Goal: Task Accomplishment & Management: Manage account settings

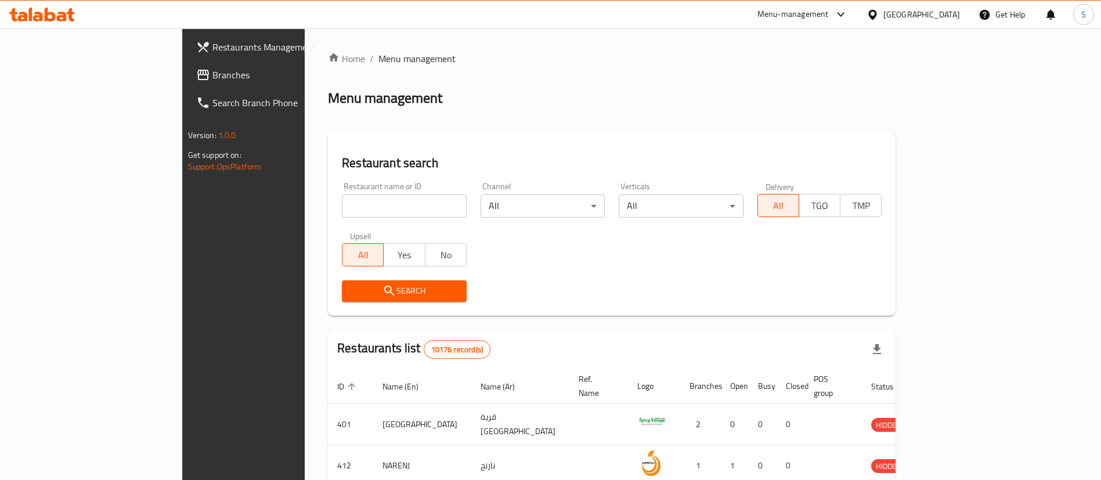
click at [342, 204] on input "search" at bounding box center [404, 205] width 125 height 23
paste input "601212"
type input "601212"
click button "Search" at bounding box center [404, 290] width 125 height 21
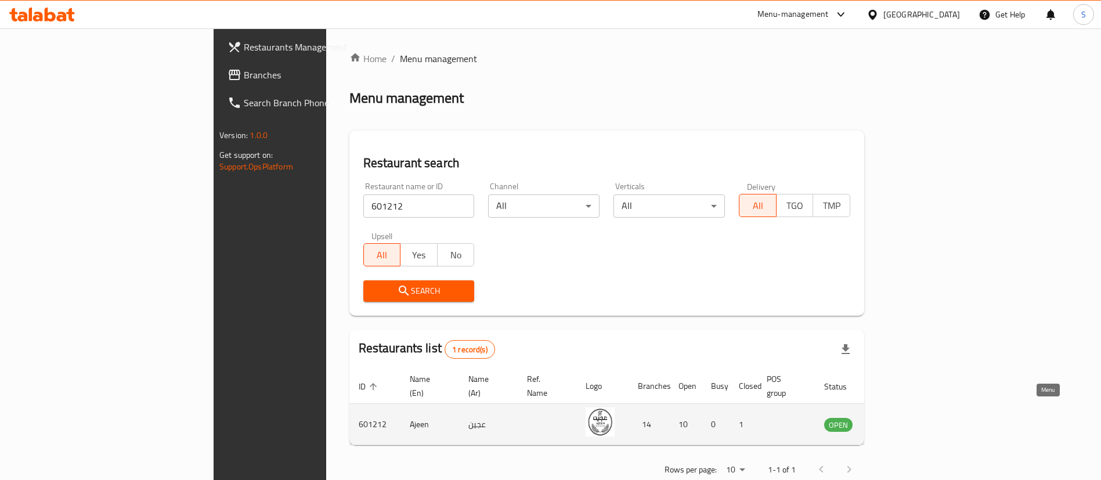
click at [899, 420] on icon "enhanced table" at bounding box center [892, 425] width 13 height 10
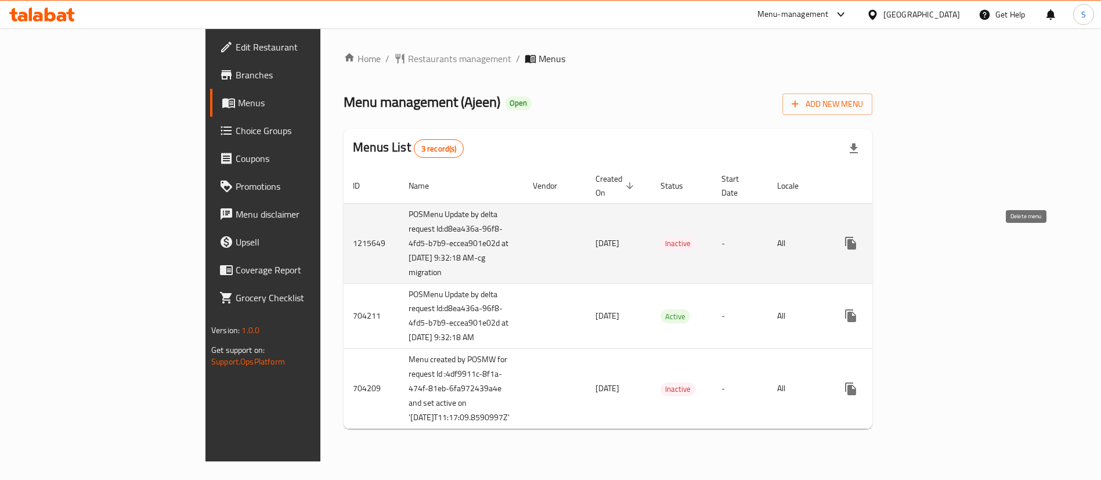
scroll to position [56, 0]
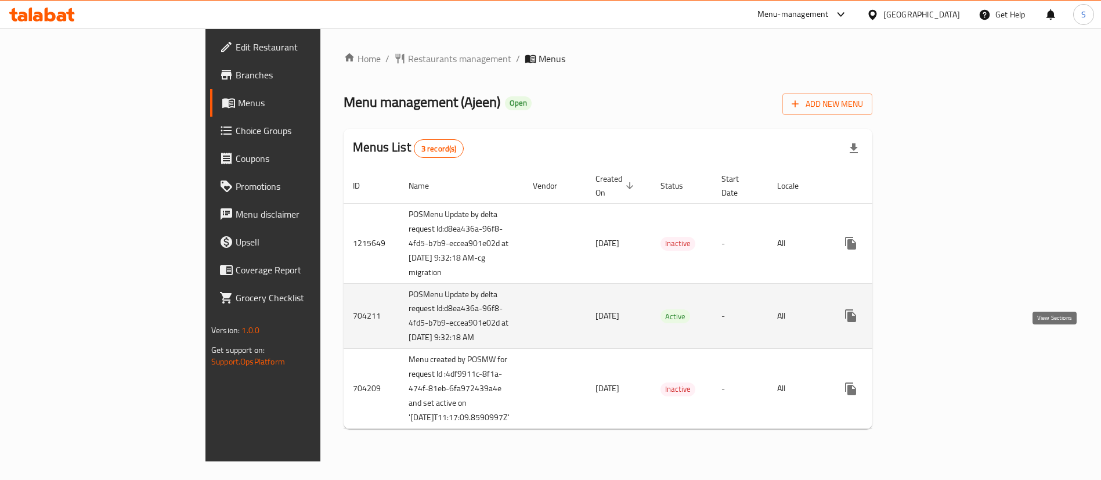
click at [941, 309] on icon "enhanced table" at bounding box center [935, 316] width 14 height 14
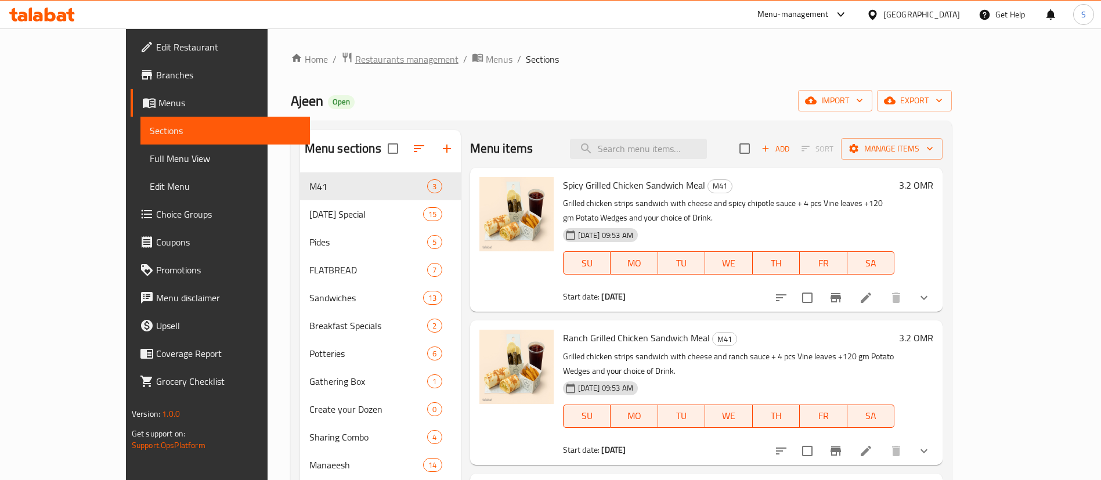
click at [355, 62] on span "Restaurants management" at bounding box center [406, 59] width 103 height 14
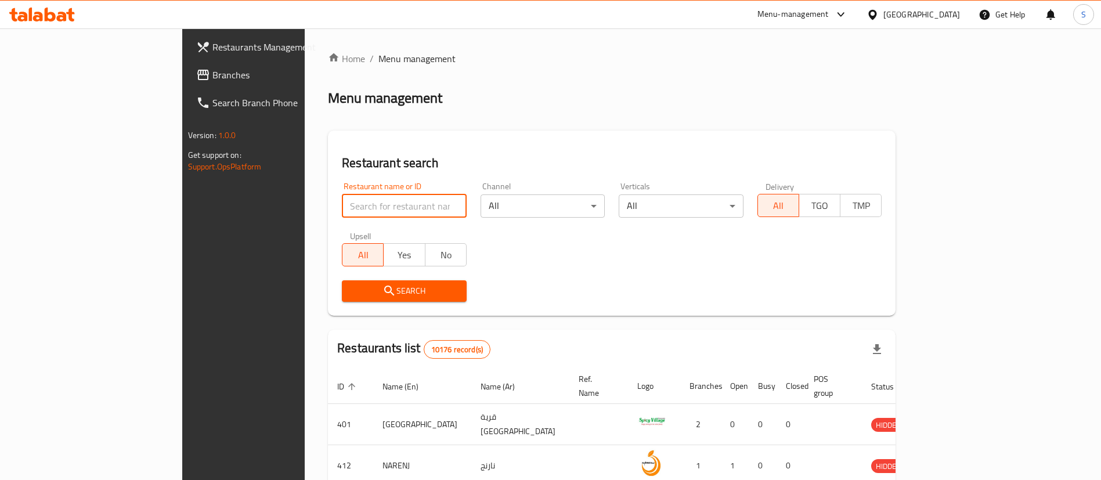
click at [342, 205] on input "search" at bounding box center [404, 205] width 125 height 23
paste input "20637"
type input "20637"
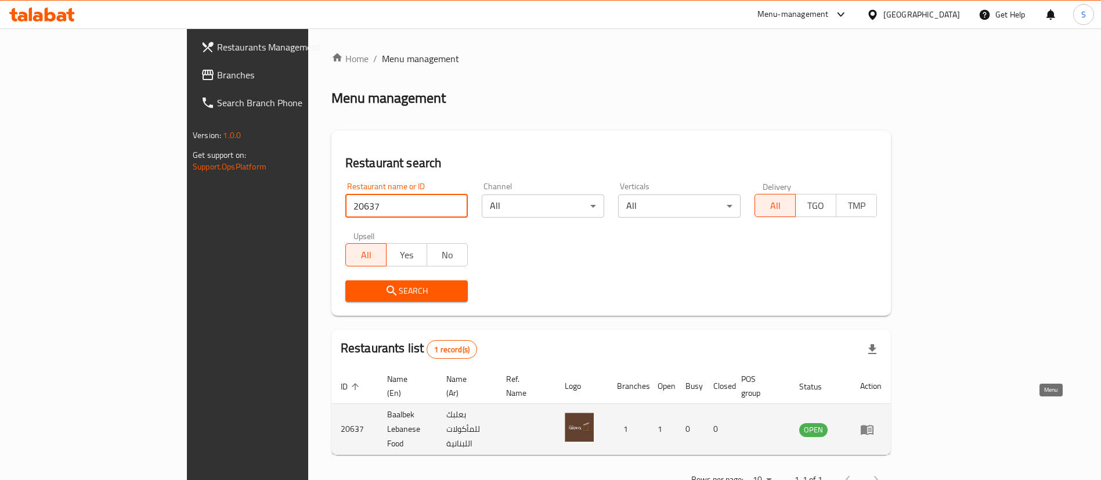
click at [872, 428] on icon "enhanced table" at bounding box center [870, 430] width 4 height 5
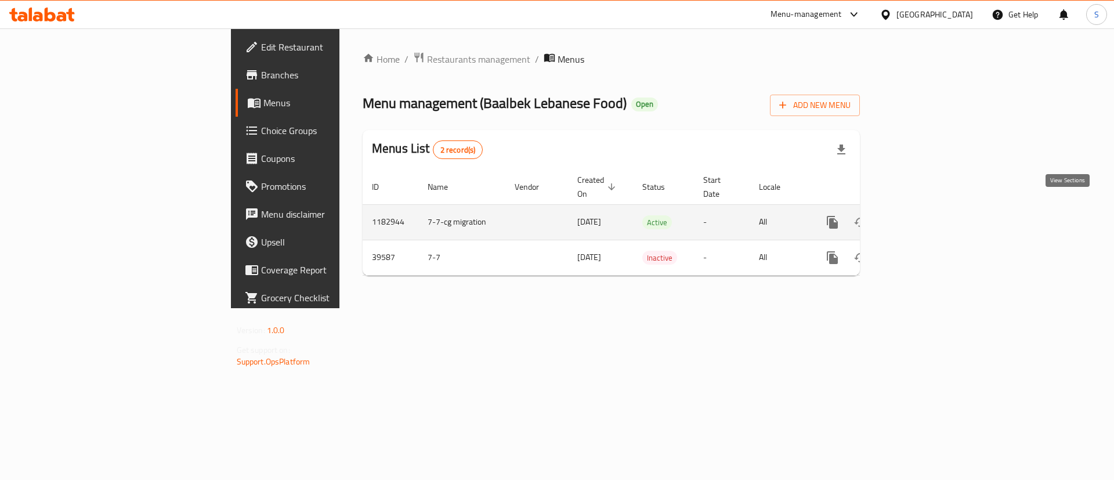
click at [923, 215] on icon "enhanced table" at bounding box center [917, 222] width 14 height 14
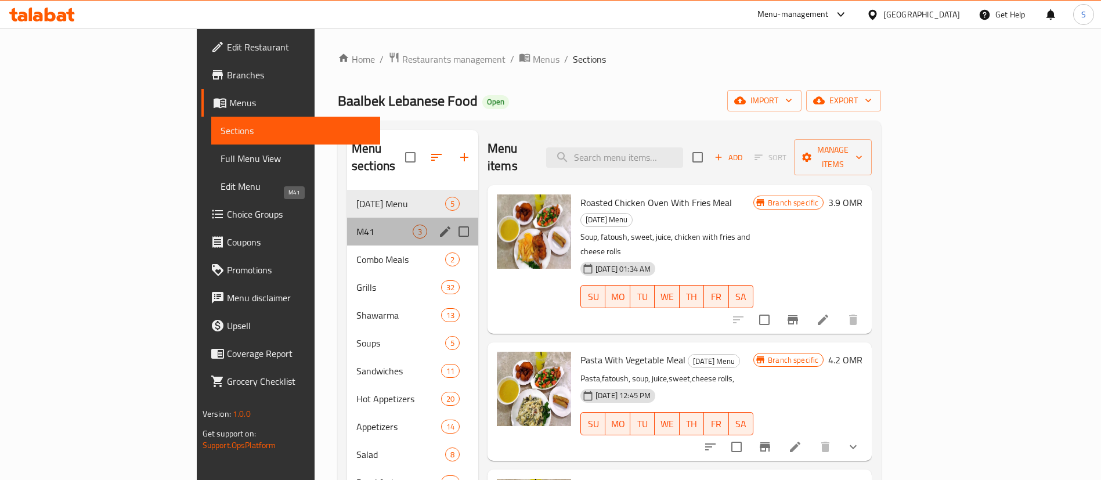
click at [356, 225] on span "M41" at bounding box center [384, 232] width 56 height 14
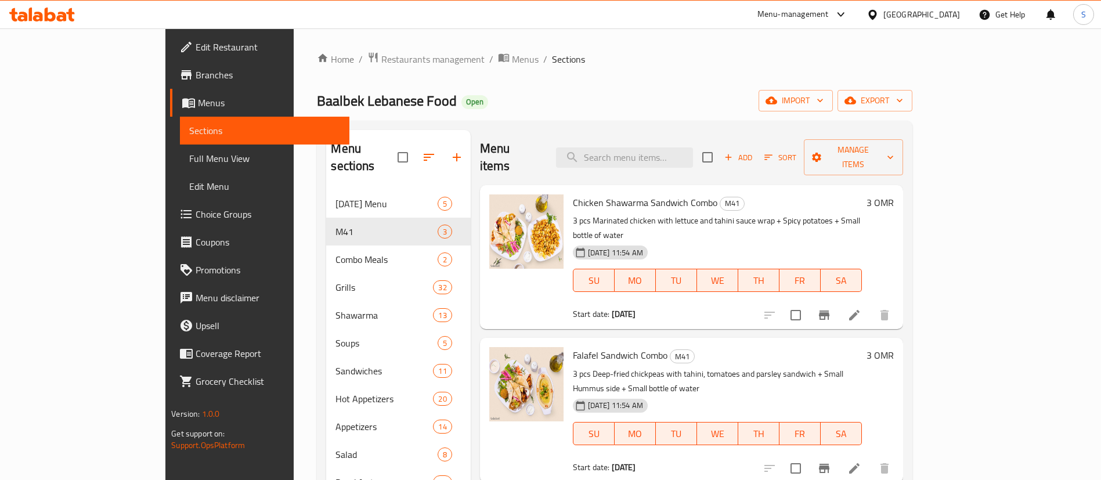
drag, startPoint x: 329, startPoint y: 62, endPoint x: 330, endPoint y: 86, distance: 23.8
click at [381, 62] on span "Restaurants management" at bounding box center [432, 59] width 103 height 14
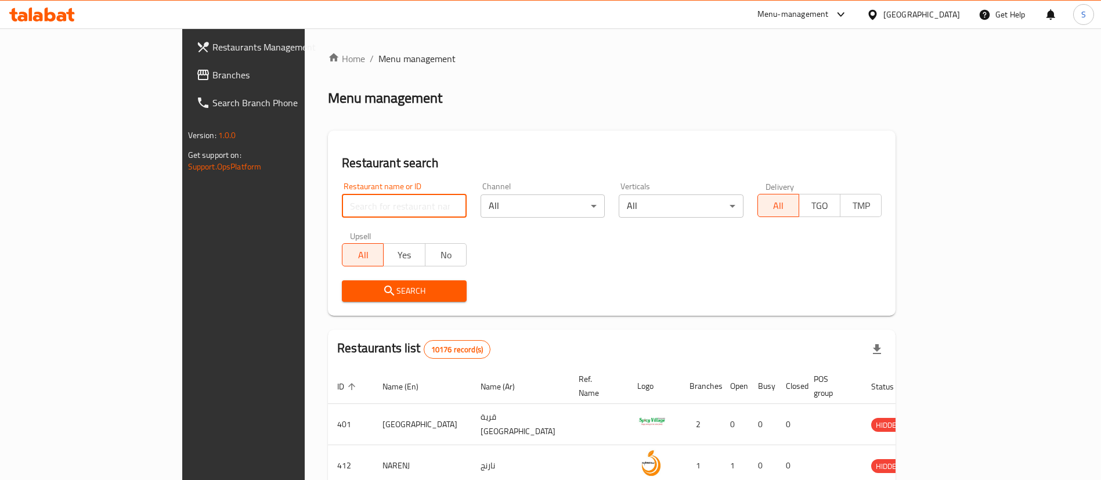
paste input "666819"
click at [347, 203] on input "search" at bounding box center [404, 205] width 125 height 23
type input "666819"
click button "Search" at bounding box center [404, 290] width 125 height 21
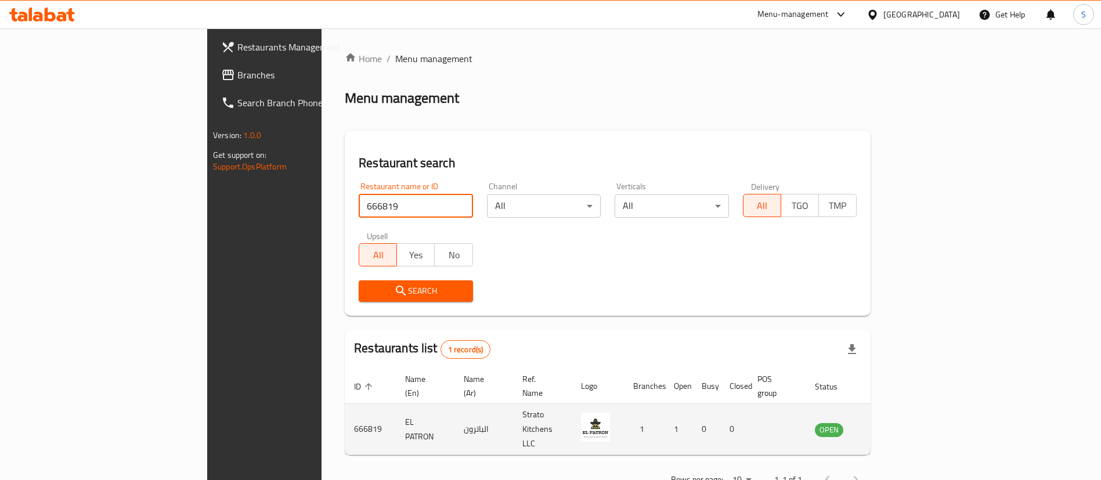
click at [890, 423] on icon "enhanced table" at bounding box center [883, 430] width 14 height 14
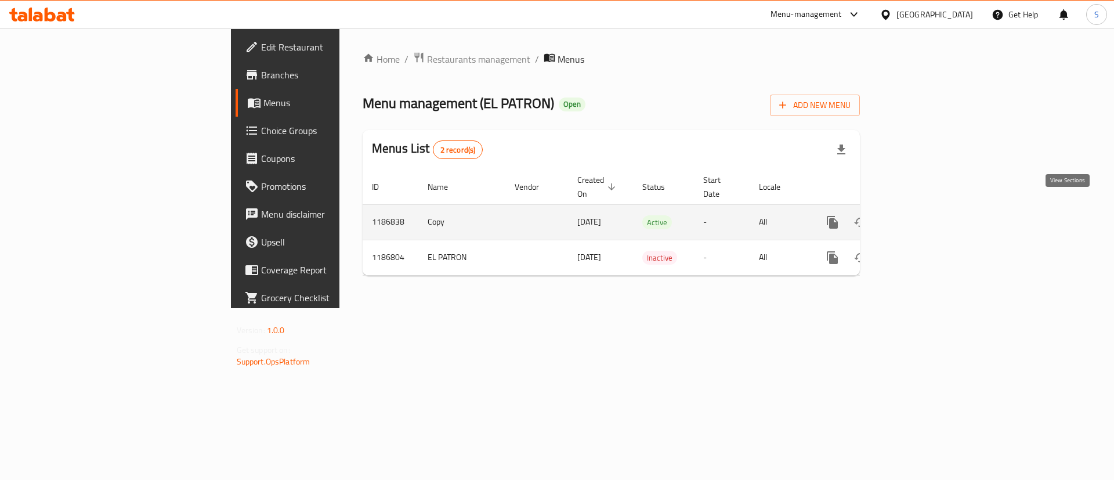
click at [922, 217] on icon "enhanced table" at bounding box center [916, 222] width 10 height 10
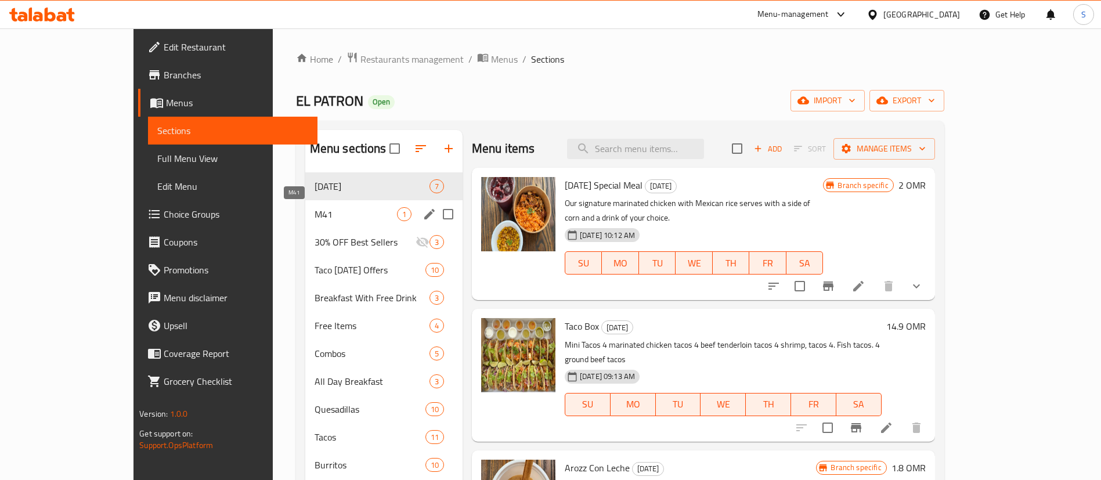
click at [315, 215] on span "M41" at bounding box center [356, 214] width 82 height 14
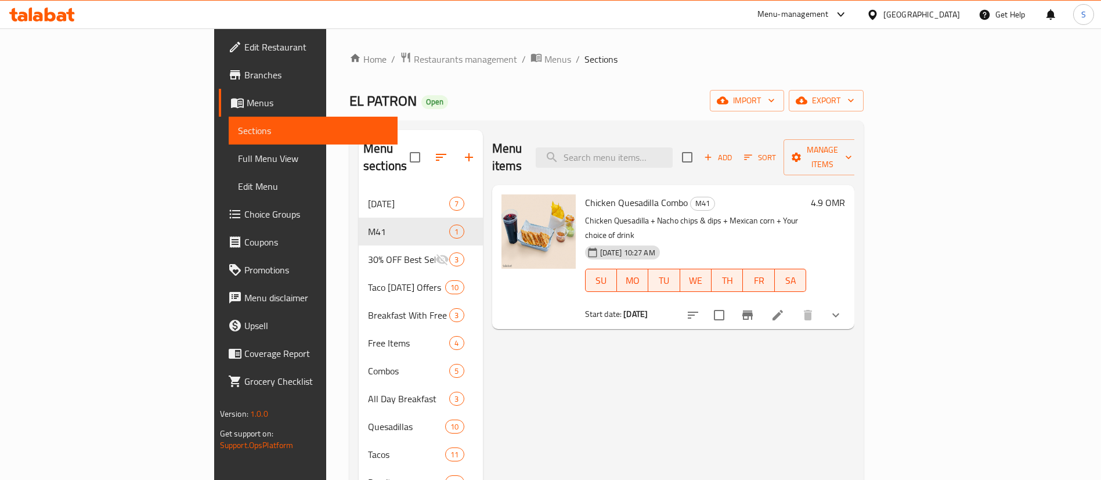
click at [349, 107] on div "EL PATRON Open import export" at bounding box center [606, 100] width 514 height 21
drag, startPoint x: 340, startPoint y: 63, endPoint x: 379, endPoint y: 109, distance: 60.1
click at [414, 63] on span "Restaurants management" at bounding box center [465, 59] width 103 height 14
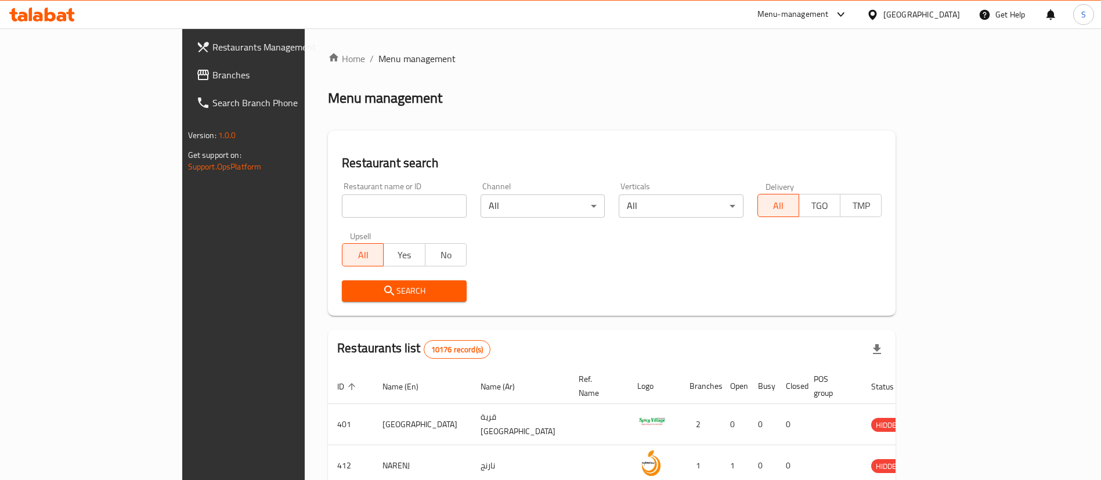
click at [182, 300] on div "Restaurants Management Branches Search Branch Phone Version: 1.0.0 Get support …" at bounding box center [274, 268] width 184 height 480
click at [361, 197] on input "search" at bounding box center [404, 205] width 125 height 23
type input "kaldi"
click button "Search" at bounding box center [404, 290] width 125 height 21
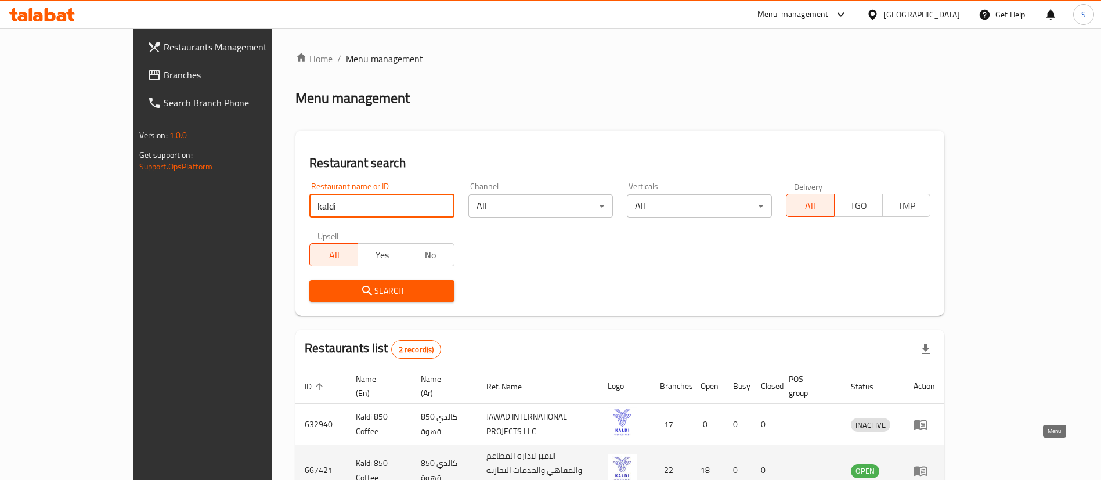
click at [927, 466] on icon "enhanced table" at bounding box center [920, 471] width 13 height 10
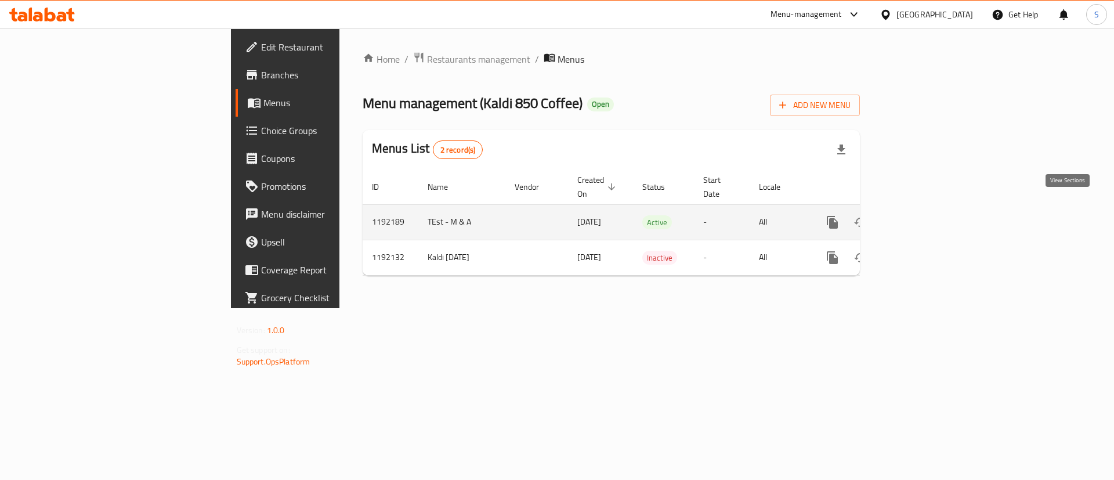
click at [923, 215] on icon "enhanced table" at bounding box center [917, 222] width 14 height 14
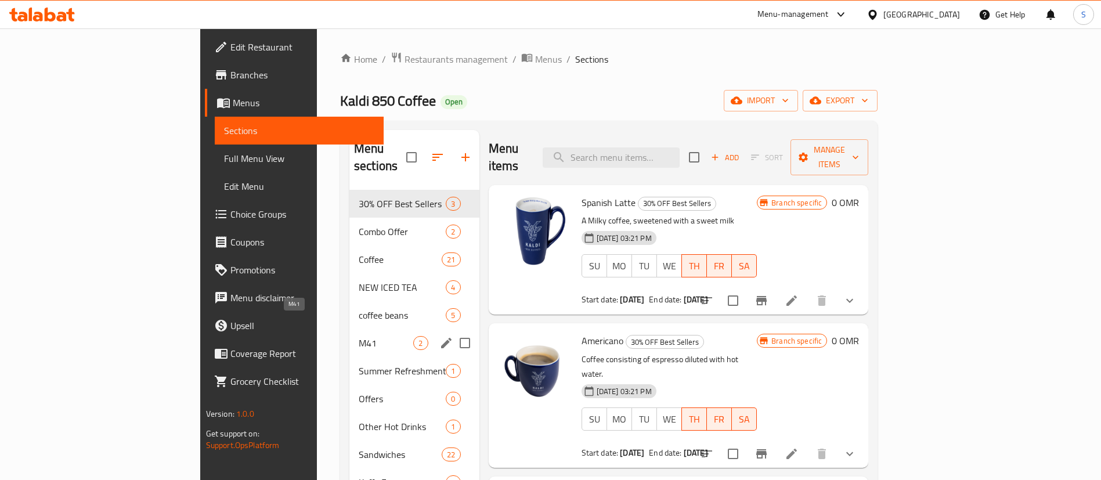
click at [359, 336] on span "M41" at bounding box center [386, 343] width 55 height 14
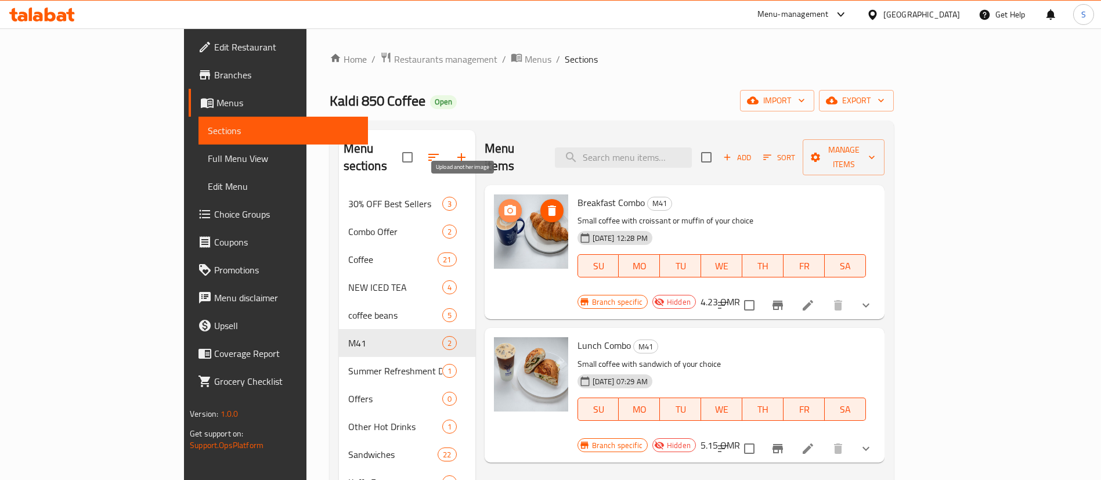
click at [504, 205] on icon "upload picture" at bounding box center [510, 210] width 12 height 10
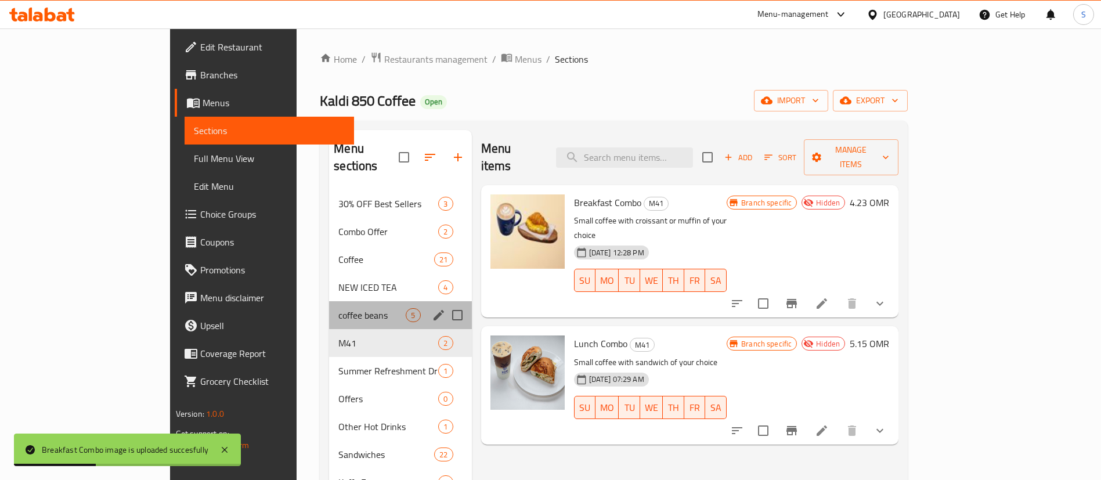
click at [329, 305] on div "coffee beans 5" at bounding box center [400, 315] width 142 height 28
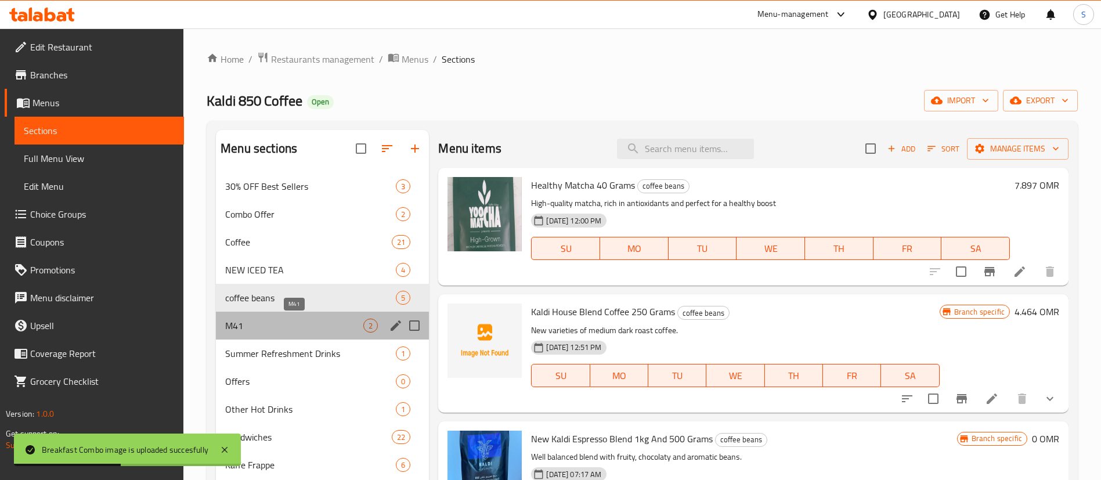
click at [290, 324] on span "M41" at bounding box center [294, 326] width 138 height 14
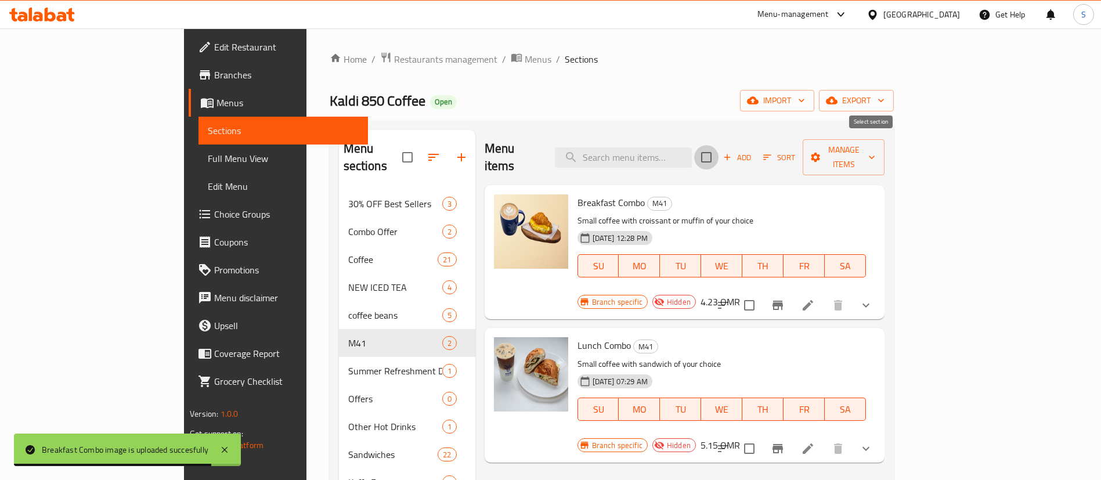
click at [719, 148] on input "checkbox" at bounding box center [706, 157] width 24 height 24
checkbox input "true"
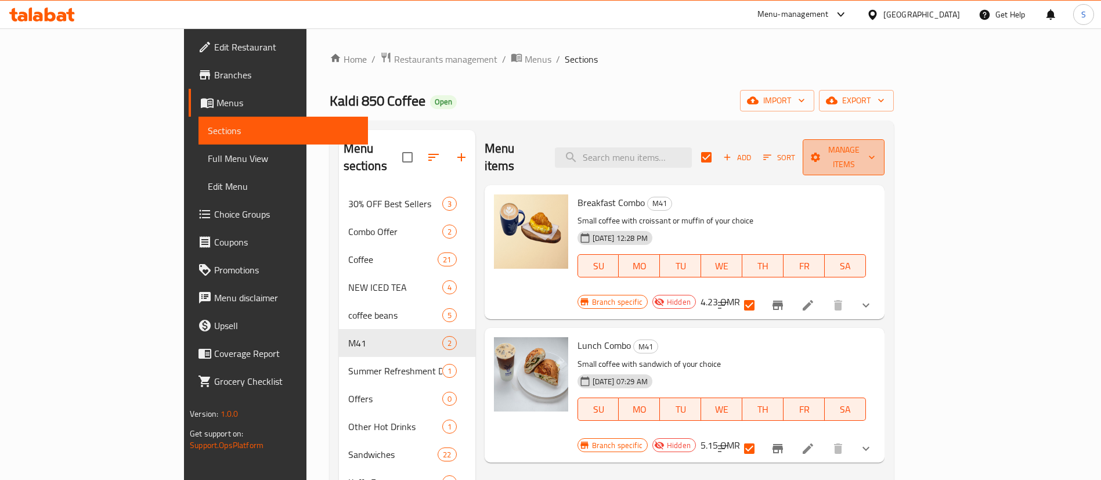
click at [875, 145] on span "Manage items" at bounding box center [843, 157] width 63 height 29
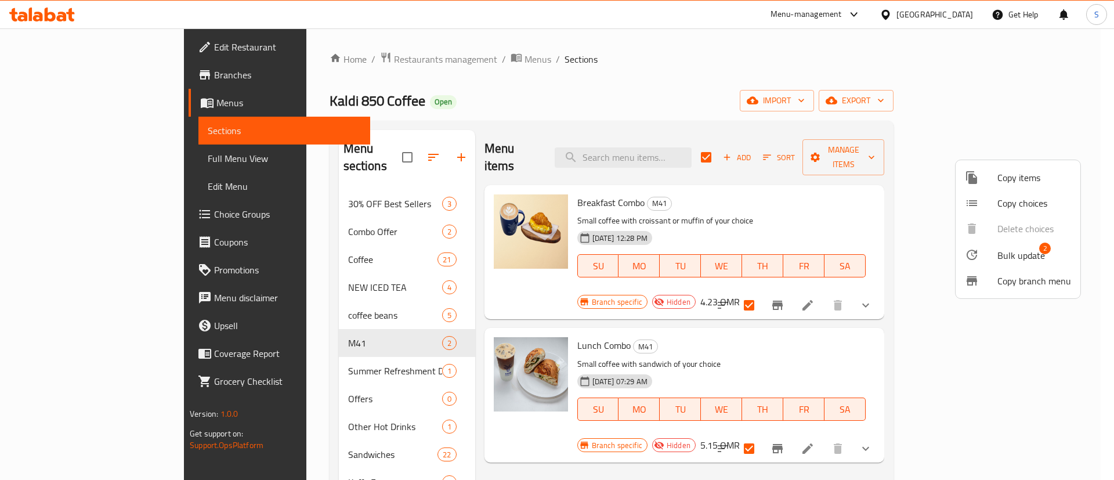
click at [1015, 255] on span "Bulk update" at bounding box center [1022, 255] width 48 height 14
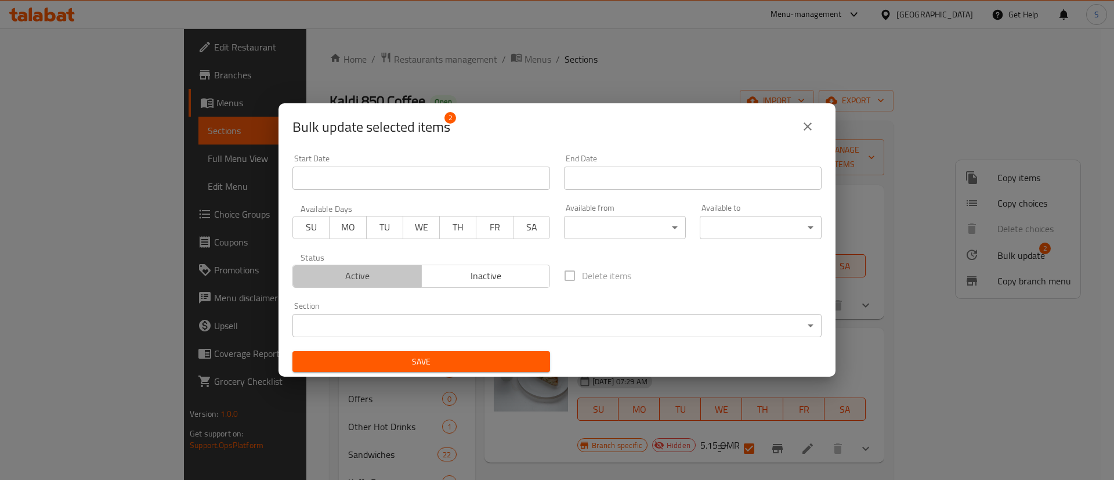
click at [402, 284] on span "Active" at bounding box center [358, 276] width 120 height 17
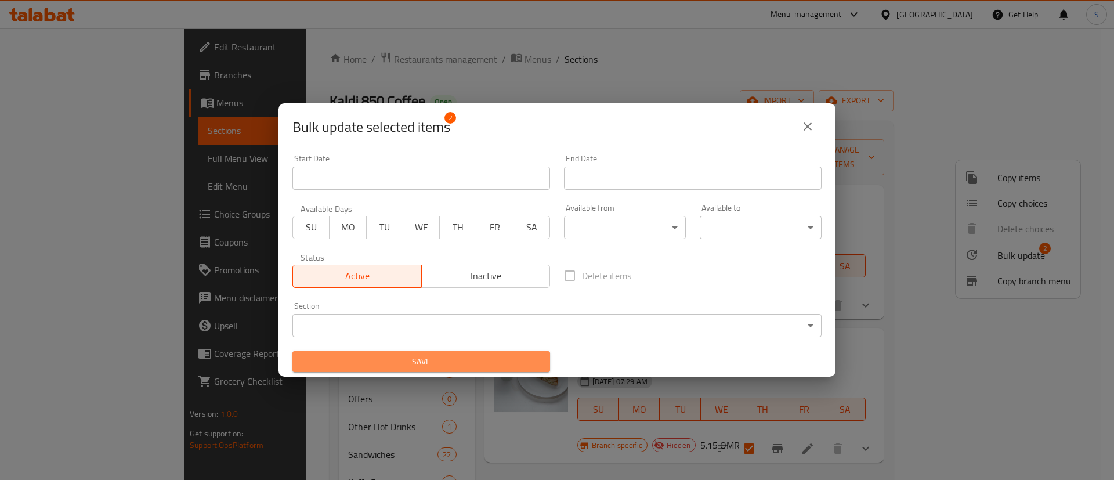
click at [470, 362] on span "Save" at bounding box center [421, 362] width 239 height 15
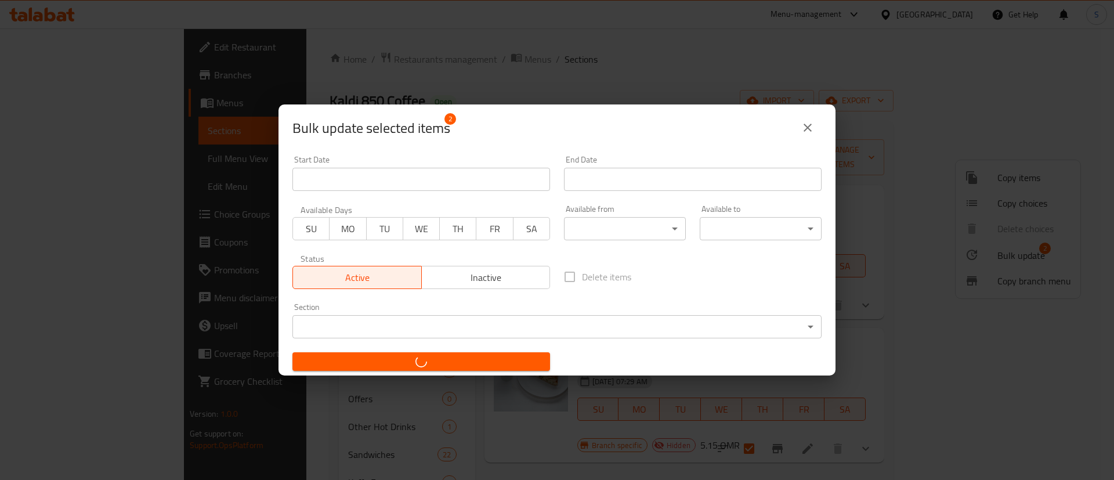
checkbox input "false"
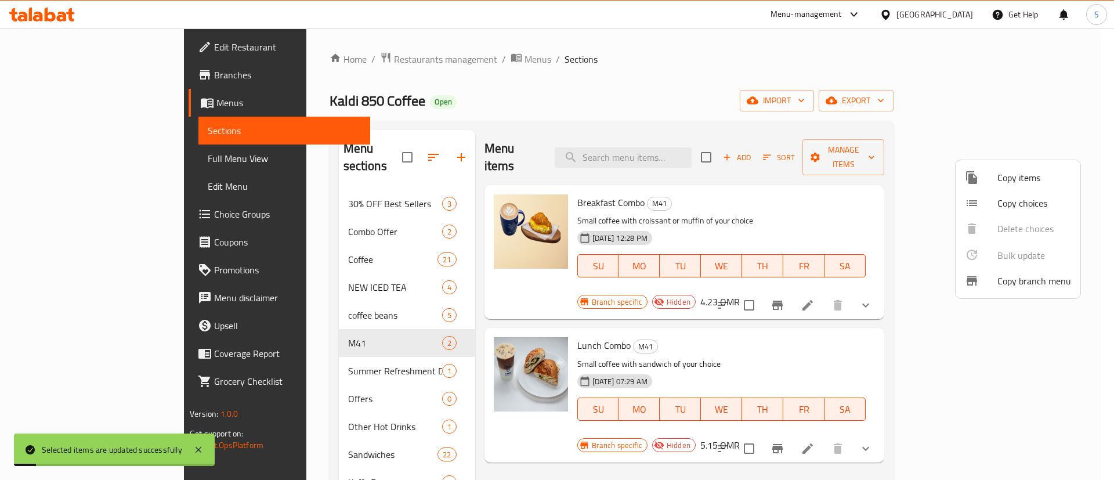
click at [827, 207] on div at bounding box center [557, 240] width 1114 height 480
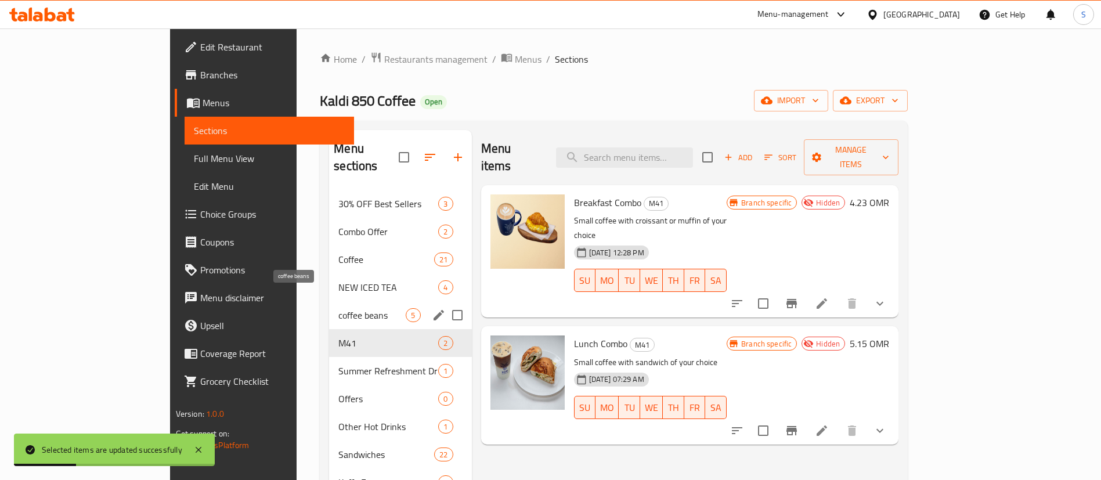
click at [338, 308] on span "coffee beans" at bounding box center [371, 315] width 67 height 14
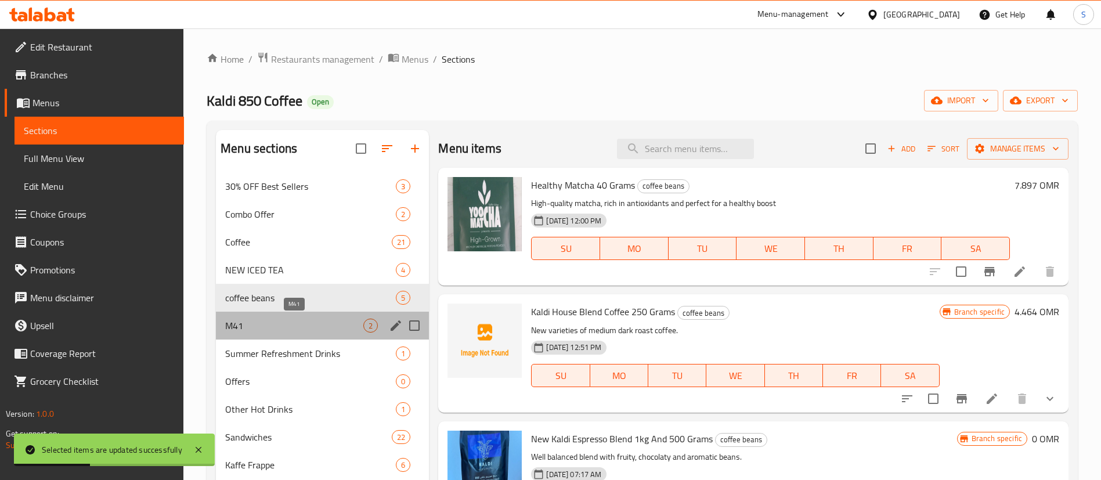
click at [306, 326] on span "M41" at bounding box center [294, 326] width 138 height 14
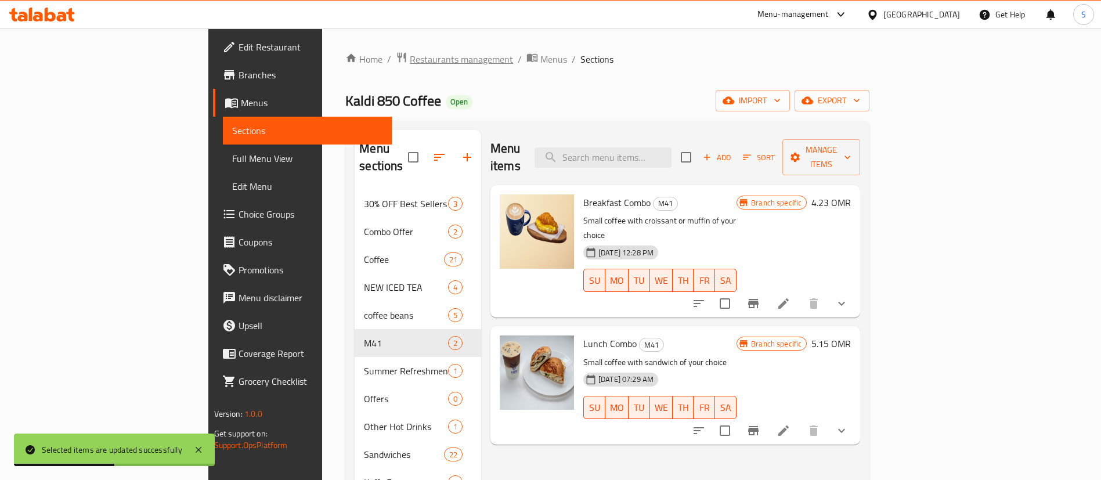
click at [410, 52] on span "Restaurants management" at bounding box center [461, 59] width 103 height 14
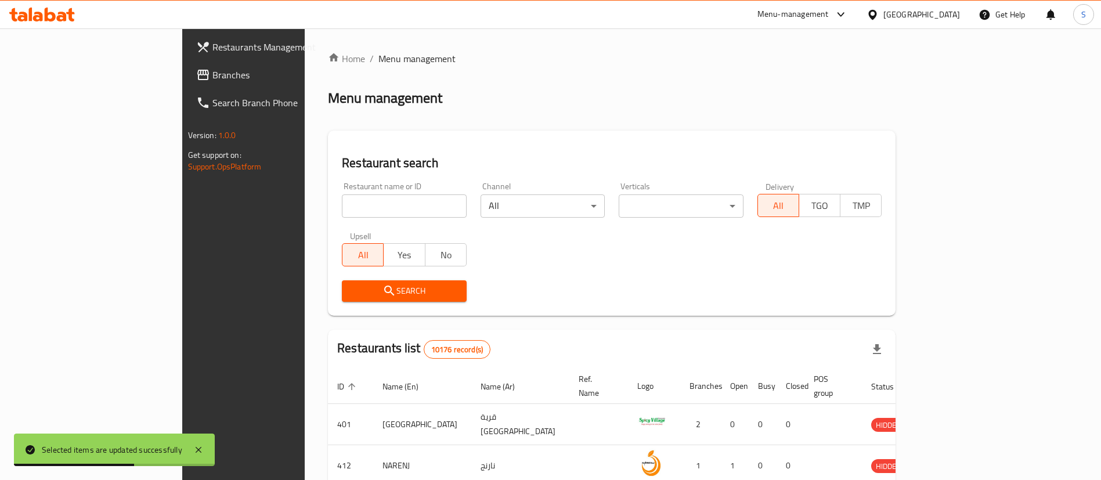
click at [342, 206] on input "search" at bounding box center [404, 205] width 125 height 23
type input "filli"
click button "Search" at bounding box center [404, 290] width 125 height 21
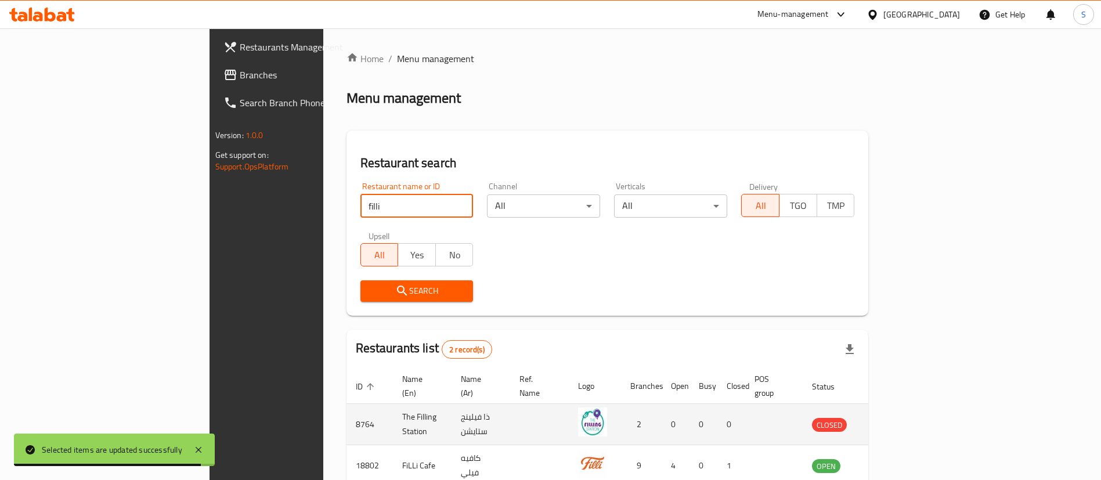
scroll to position [56, 0]
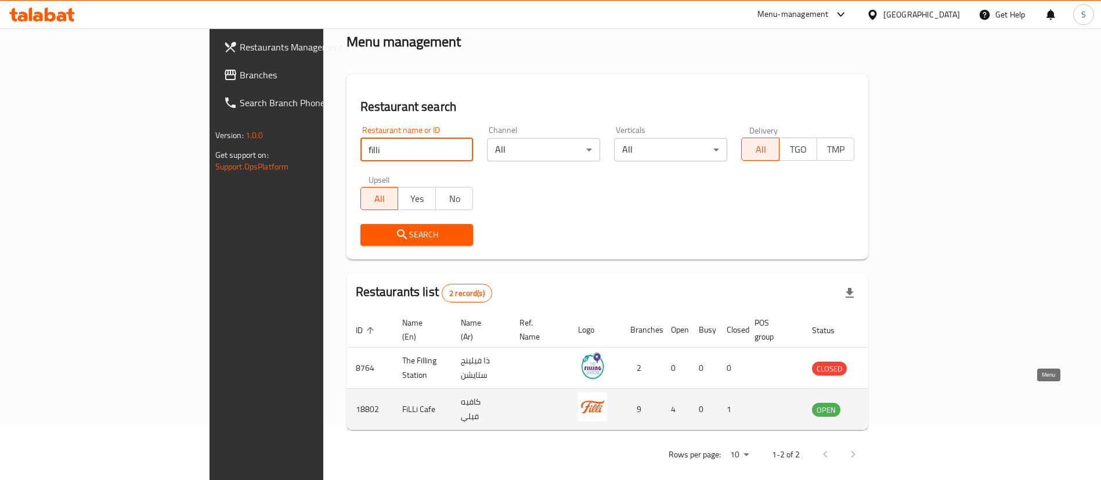
click at [886, 405] on icon "enhanced table" at bounding box center [880, 410] width 13 height 10
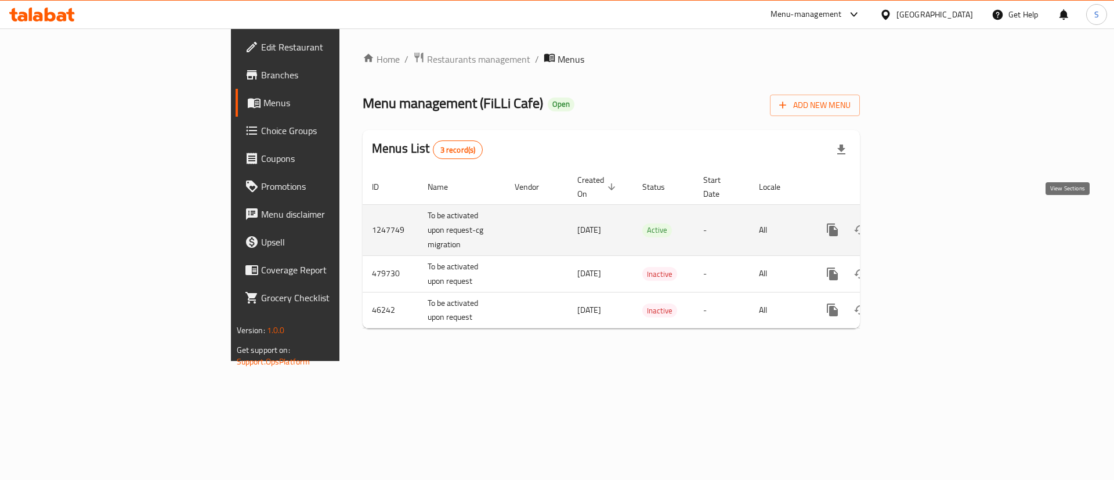
click at [923, 223] on icon "enhanced table" at bounding box center [917, 230] width 14 height 14
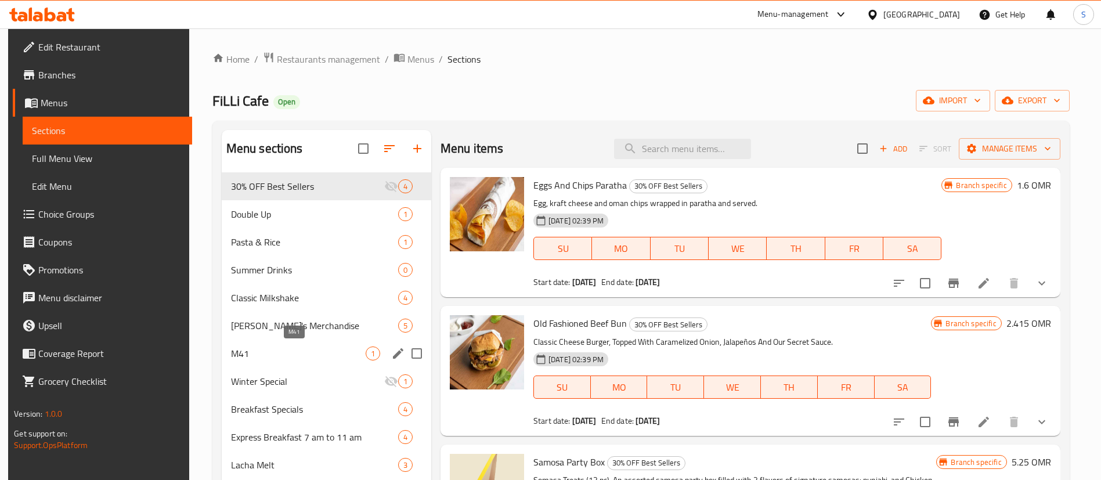
click at [330, 358] on span "M41" at bounding box center [298, 354] width 135 height 14
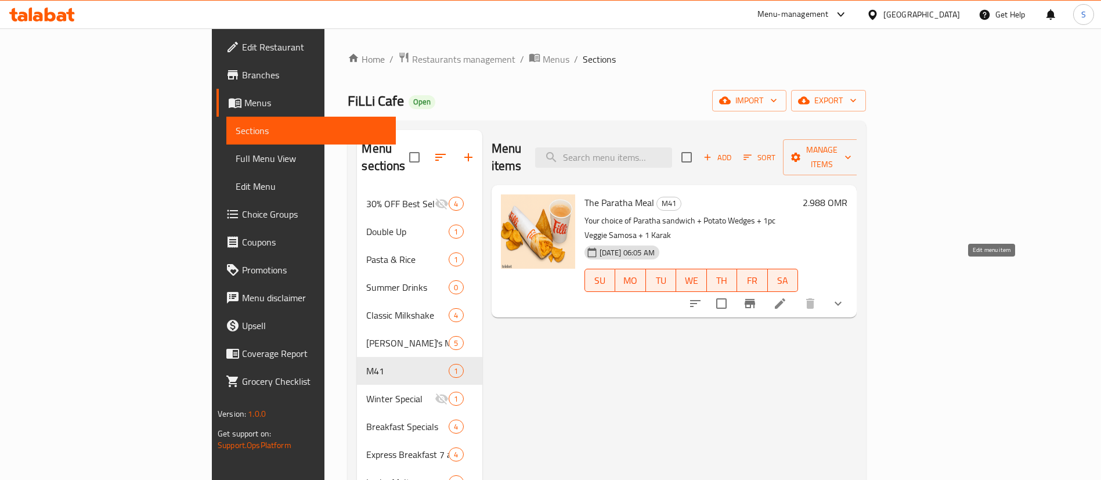
click at [787, 297] on icon at bounding box center [780, 304] width 14 height 14
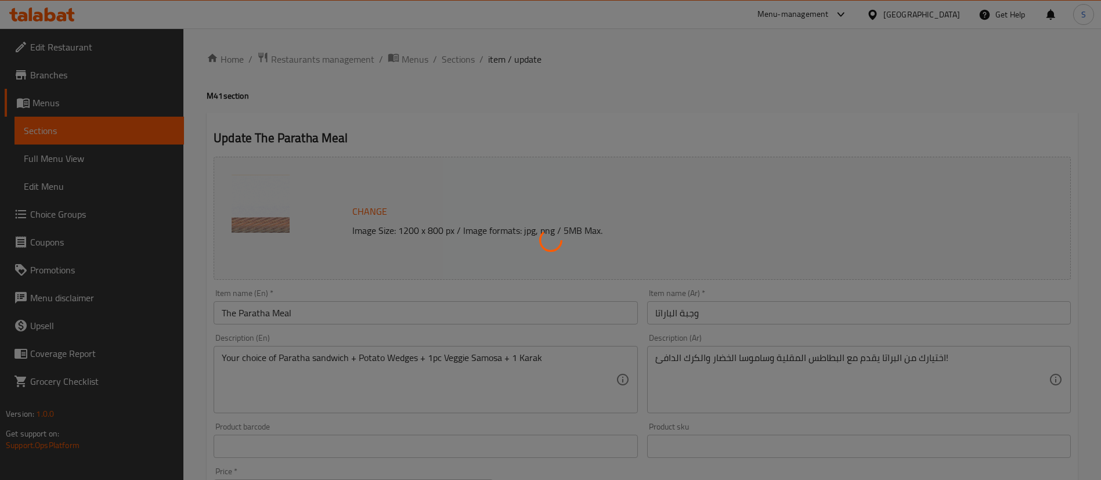
type input "اختيارك للباراتا:"
type input "1"
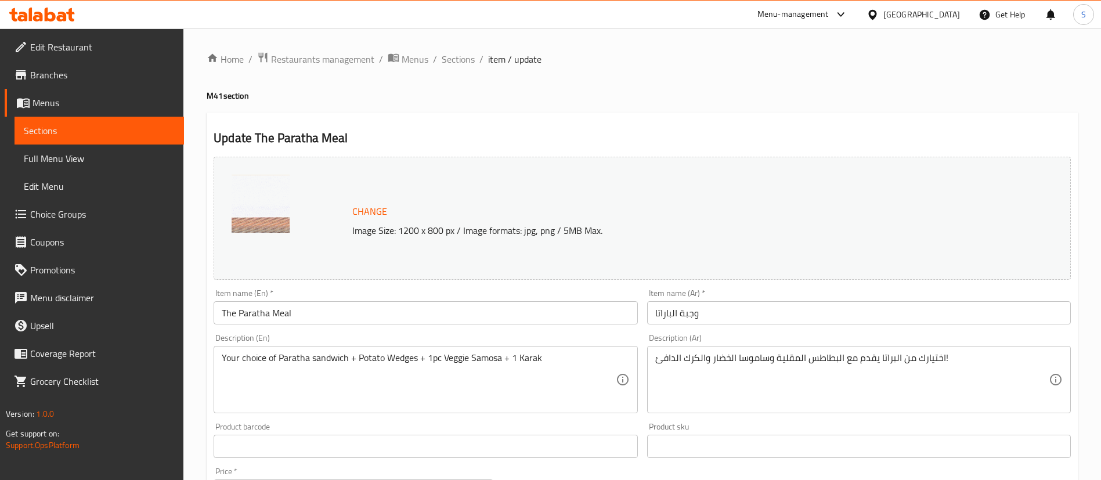
scroll to position [376, 0]
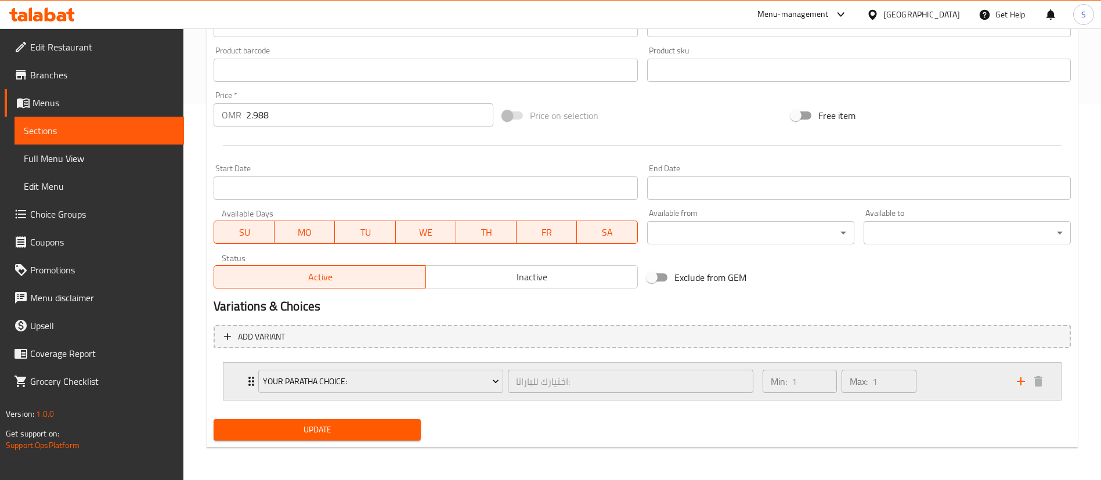
click at [952, 384] on div "Min: 1 ​ Max: 1 ​" at bounding box center [883, 381] width 254 height 37
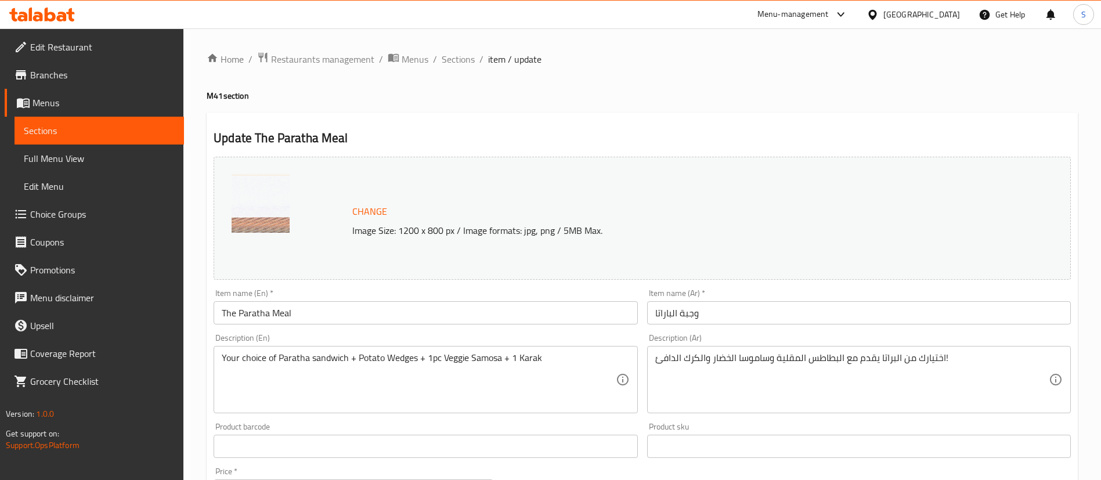
scroll to position [676, 0]
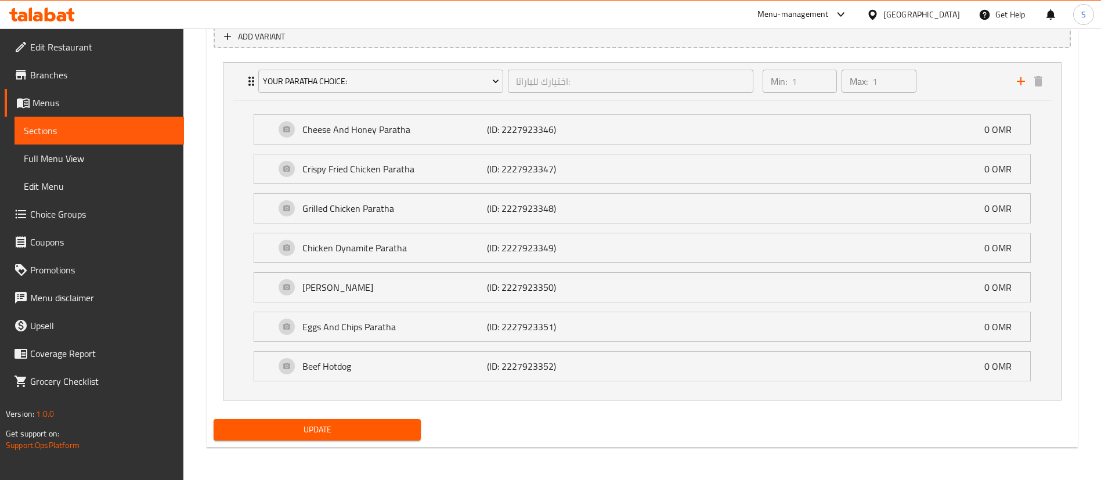
click at [55, 209] on span "Choice Groups" at bounding box center [102, 214] width 145 height 14
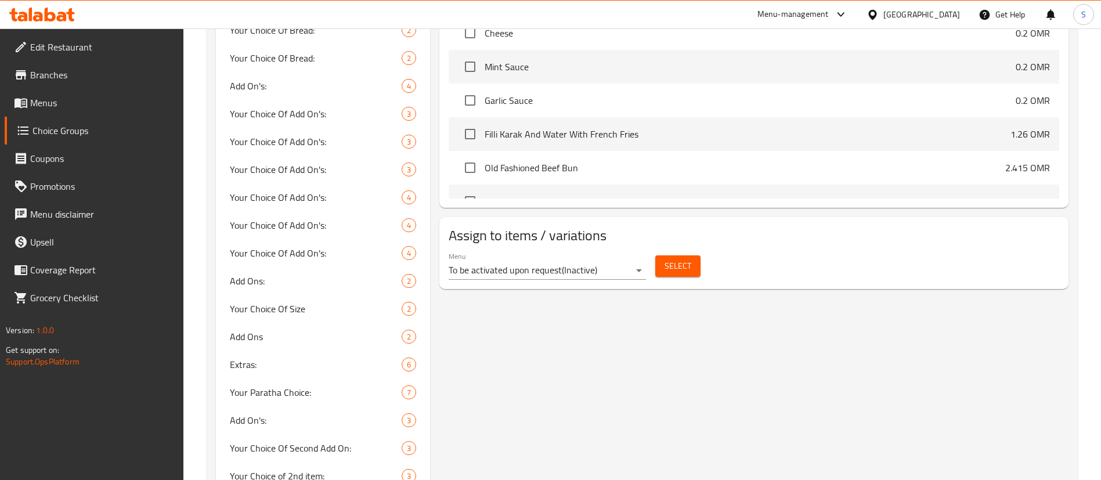
scroll to position [625, 0]
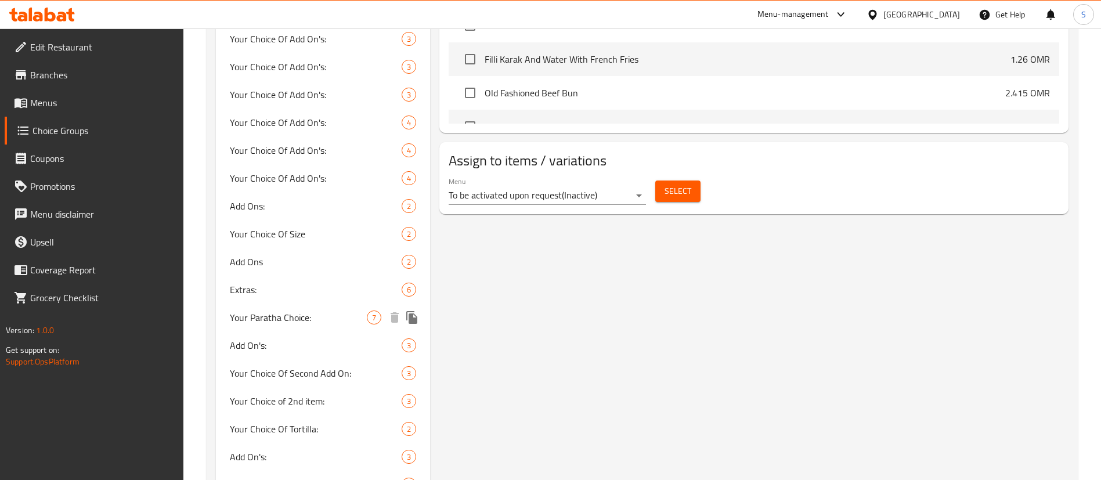
click at [329, 320] on span "Your Paratha Choice:" at bounding box center [298, 318] width 137 height 14
type input "Your Paratha Choice:"
type input "اختيارك للباراتا:"
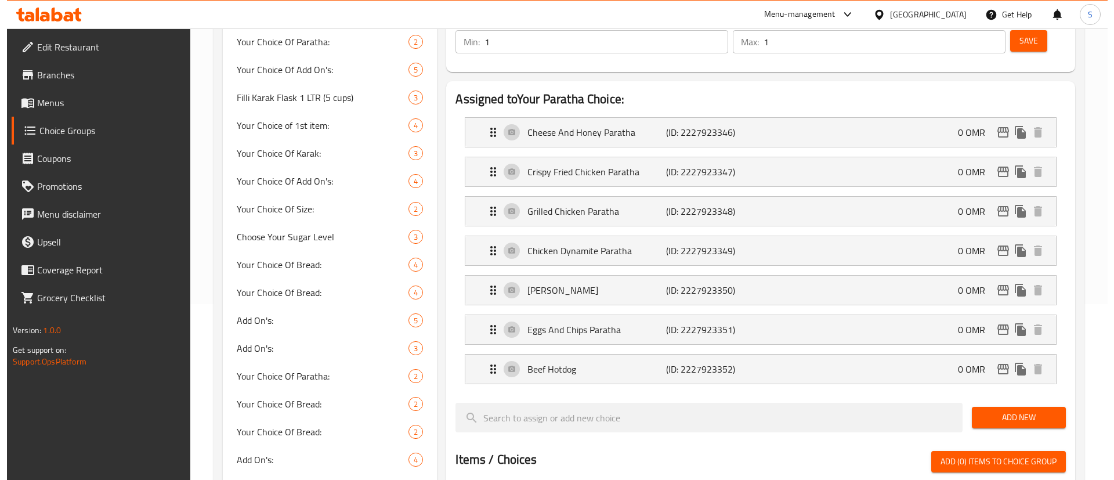
scroll to position [175, 0]
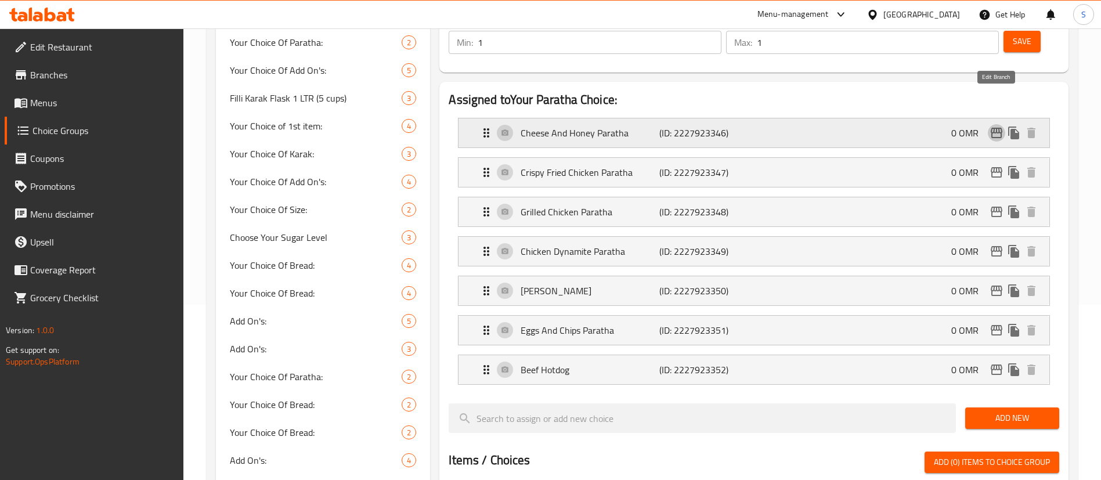
click at [993, 126] on icon "edit" at bounding box center [997, 133] width 14 height 14
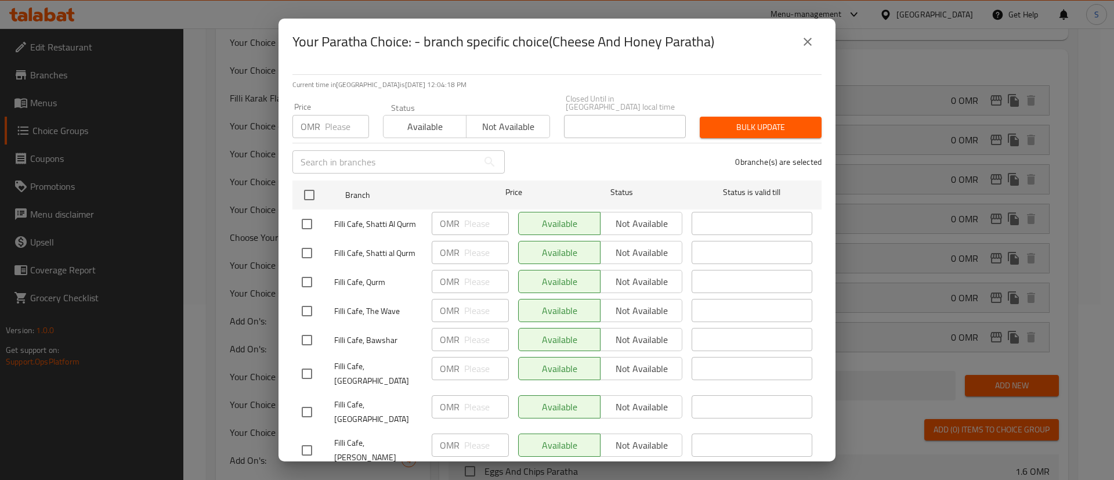
click at [812, 40] on icon "close" at bounding box center [808, 42] width 14 height 14
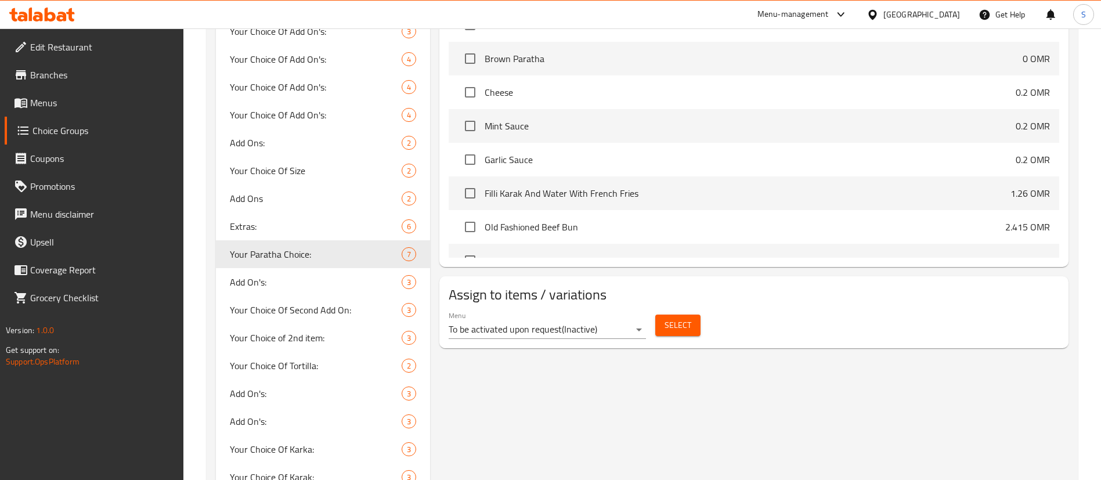
scroll to position [687, 0]
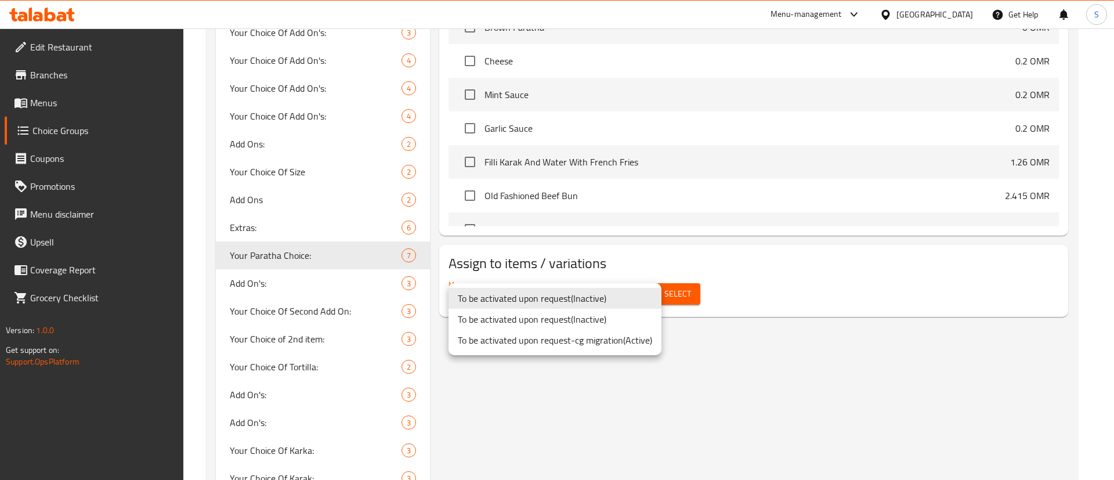
click at [618, 346] on li "To be activated upon request-cg migration ( Active )" at bounding box center [555, 340] width 213 height 21
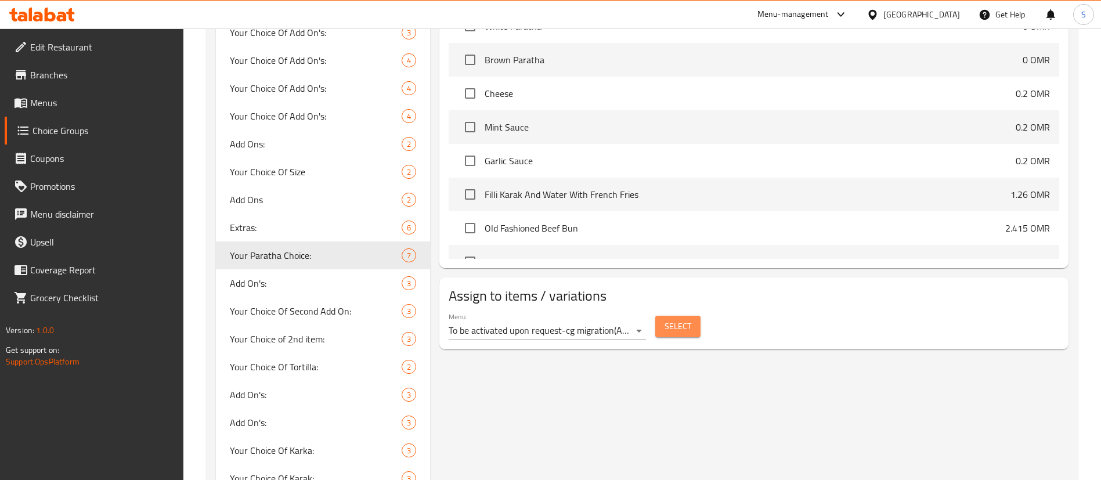
click at [669, 319] on span "Select" at bounding box center [678, 326] width 27 height 15
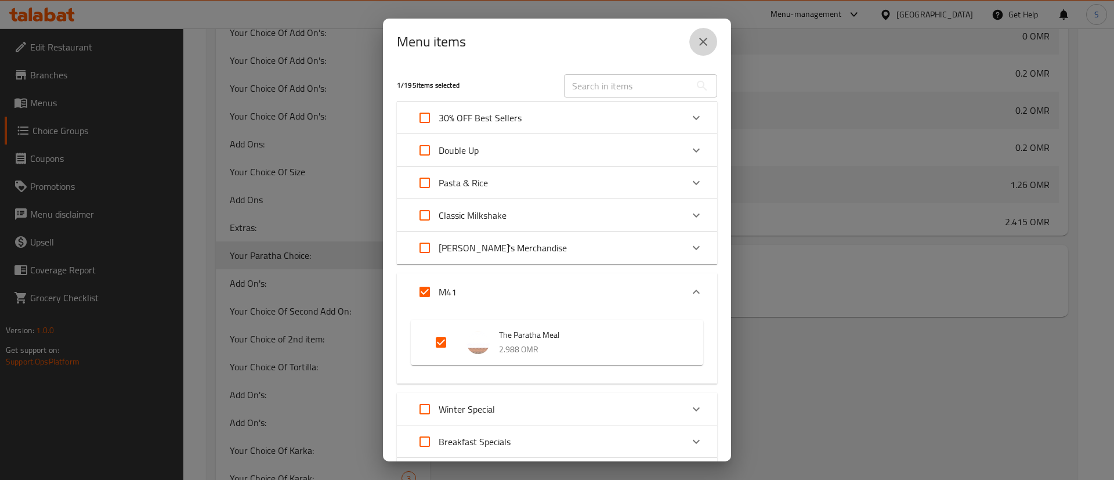
click at [703, 37] on icon "close" at bounding box center [704, 42] width 14 height 14
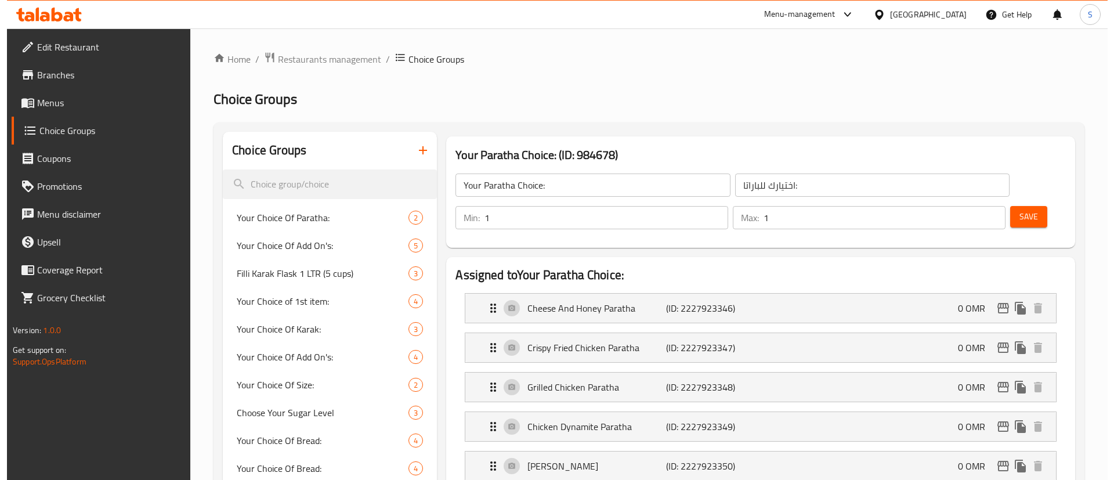
scroll to position [153, 0]
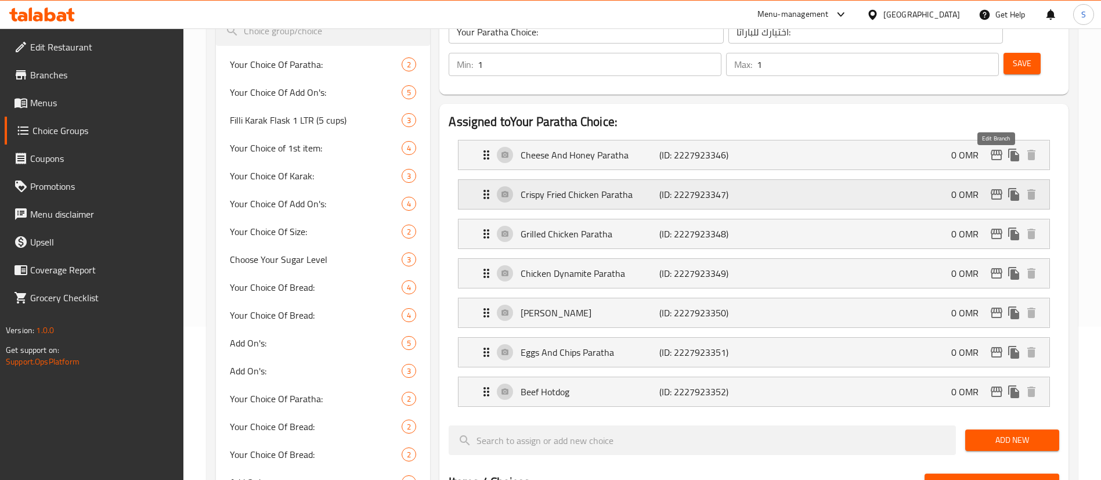
click at [997, 187] on icon "edit" at bounding box center [997, 194] width 14 height 14
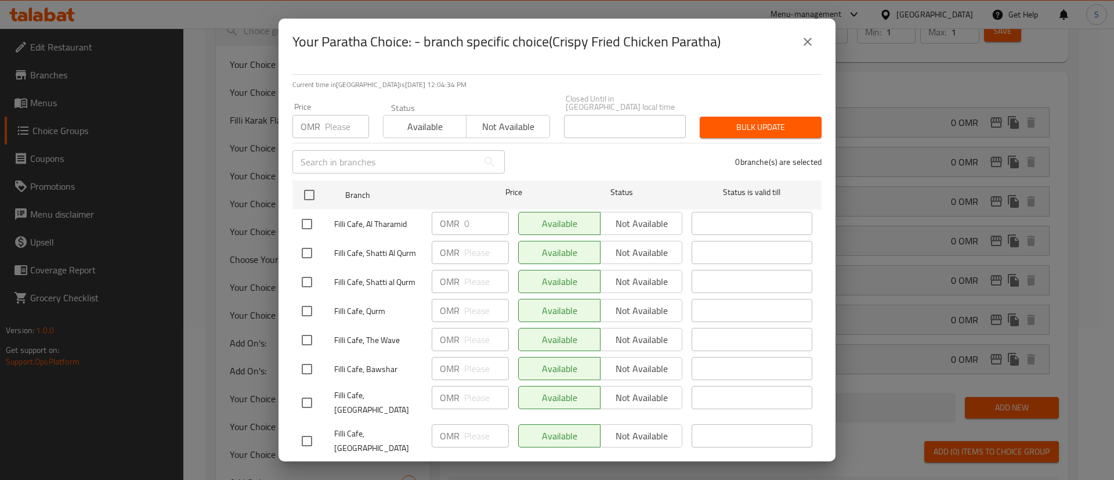
scroll to position [41, 0]
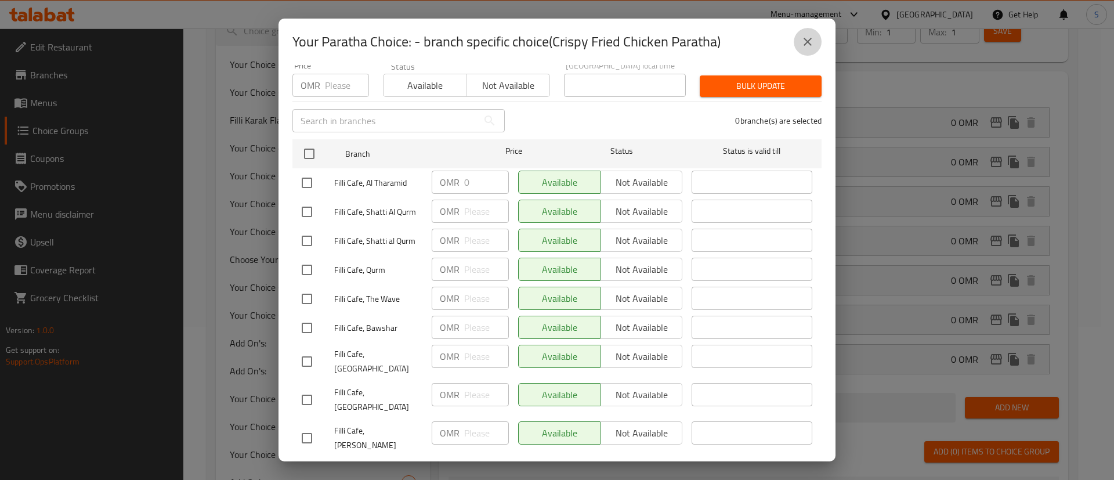
click at [814, 37] on icon "close" at bounding box center [808, 42] width 14 height 14
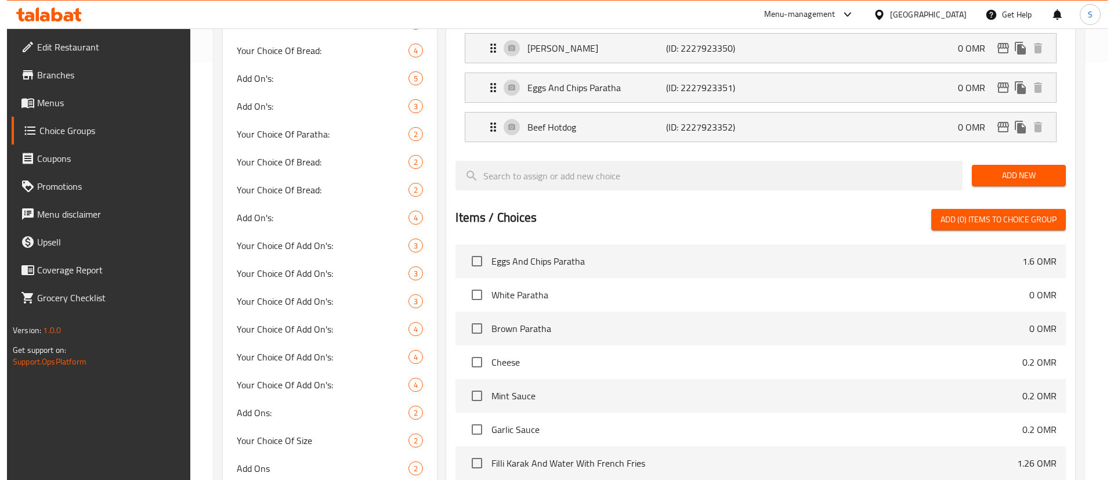
scroll to position [0, 0]
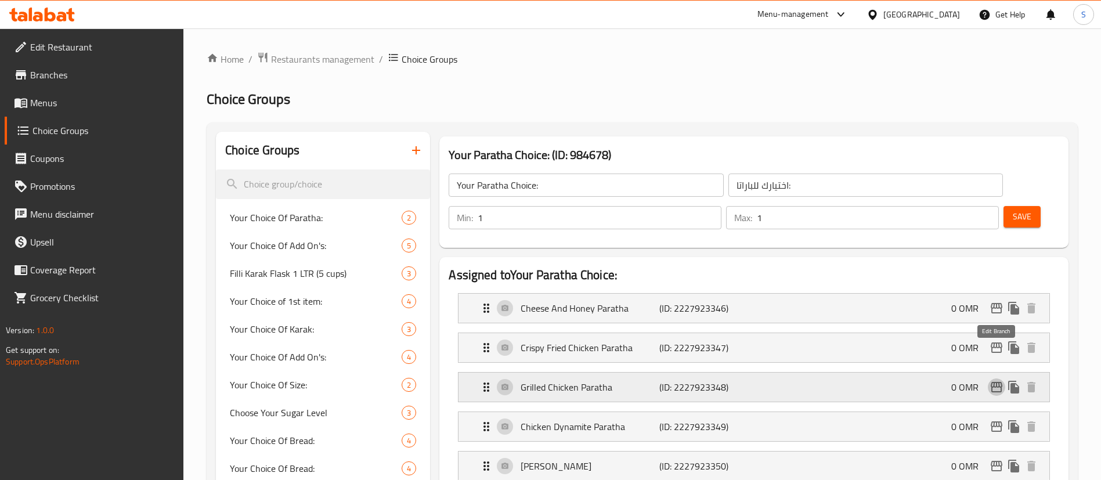
click at [997, 380] on icon "edit" at bounding box center [997, 387] width 14 height 14
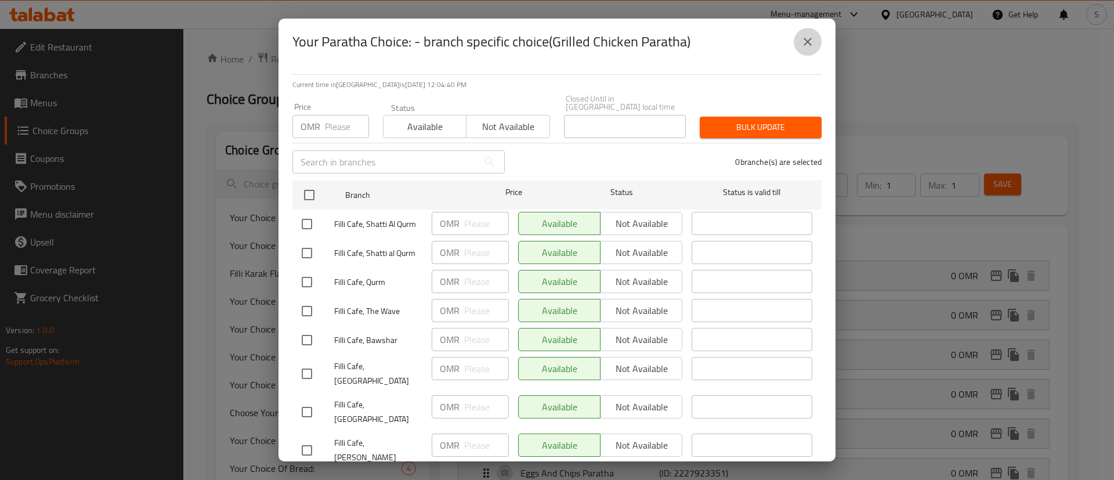
click at [809, 40] on icon "close" at bounding box center [808, 42] width 14 height 14
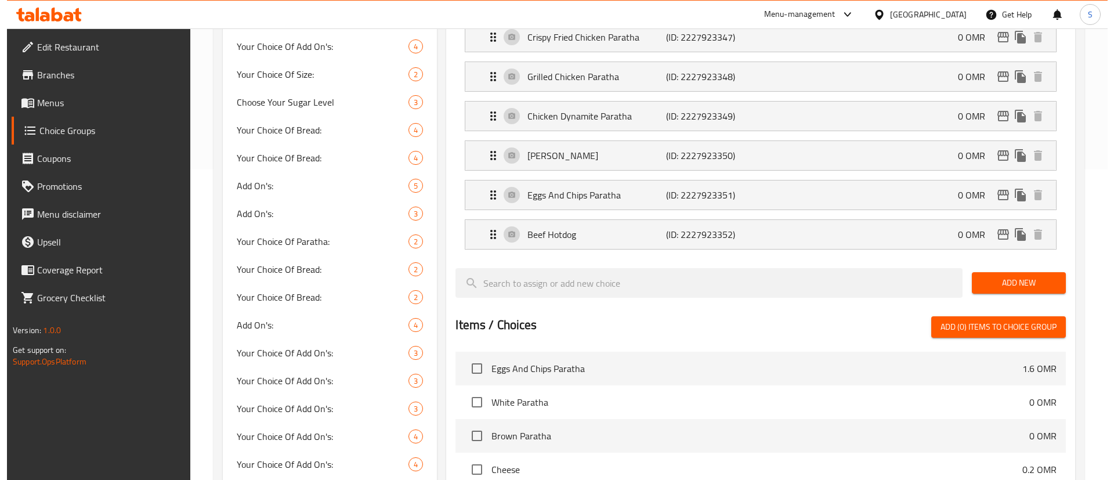
scroll to position [310, 0]
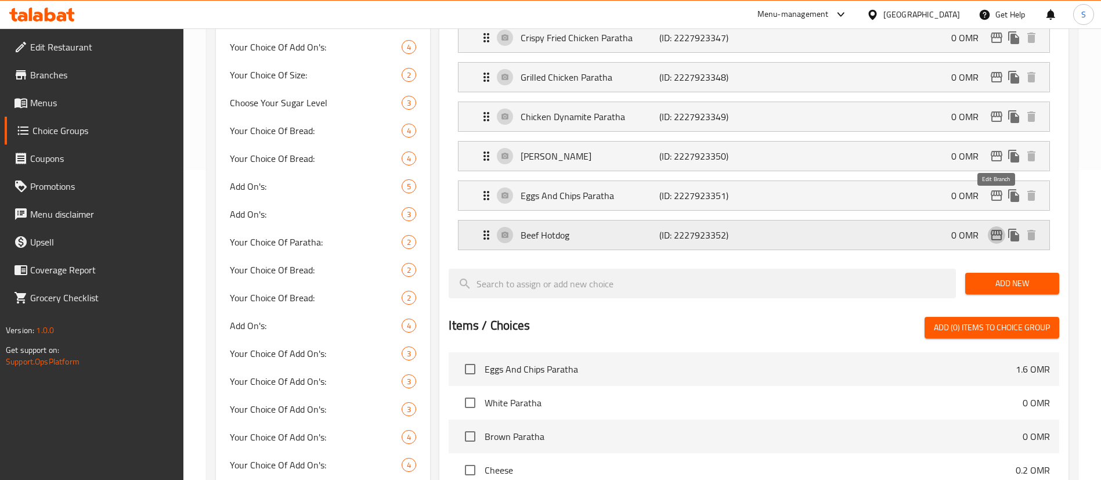
click at [1000, 230] on icon "edit" at bounding box center [997, 235] width 12 height 10
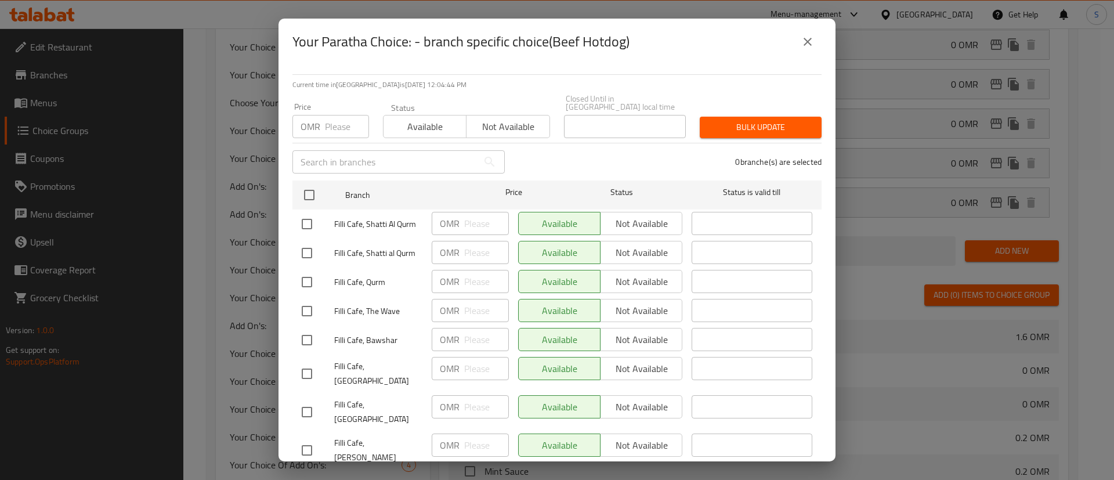
scroll to position [41, 0]
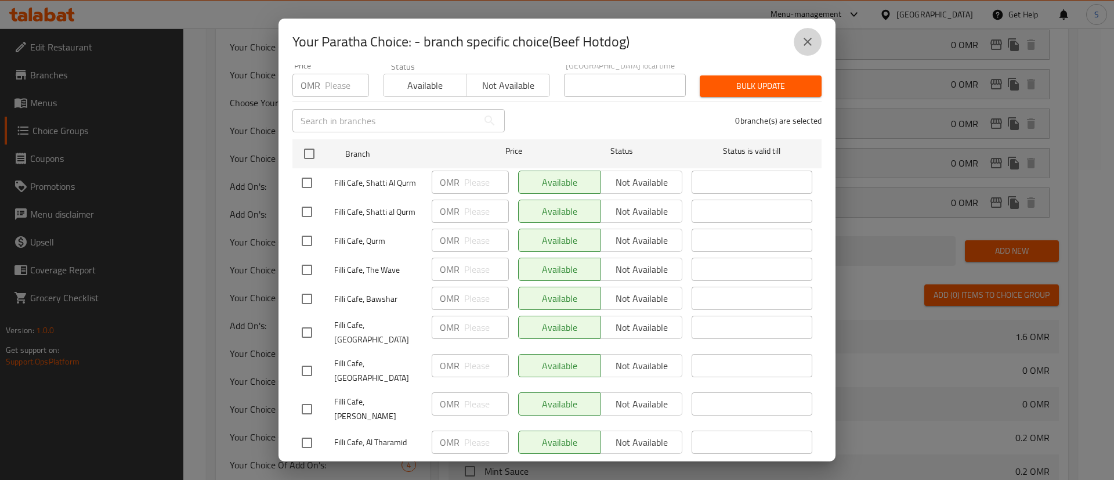
click at [807, 41] on icon "close" at bounding box center [808, 42] width 8 height 8
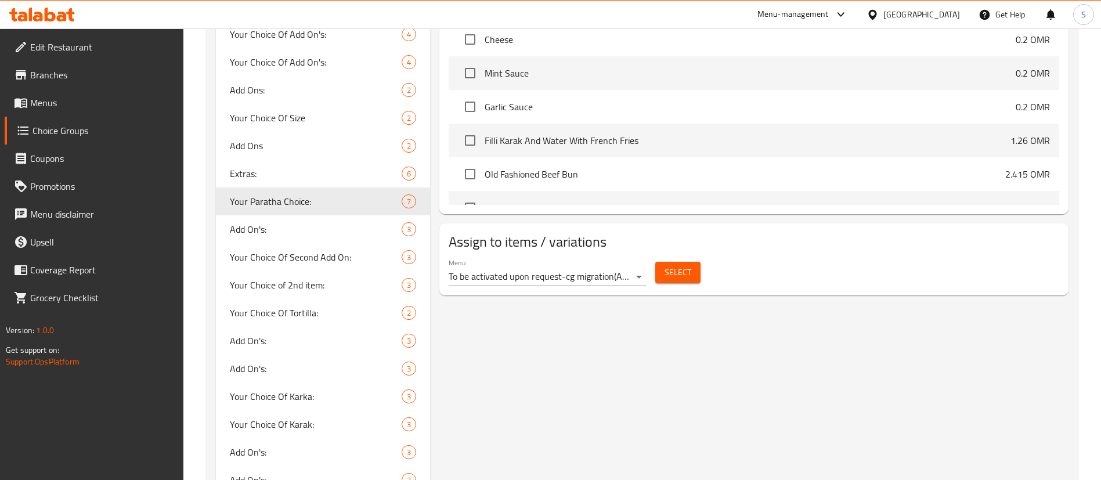
scroll to position [0, 0]
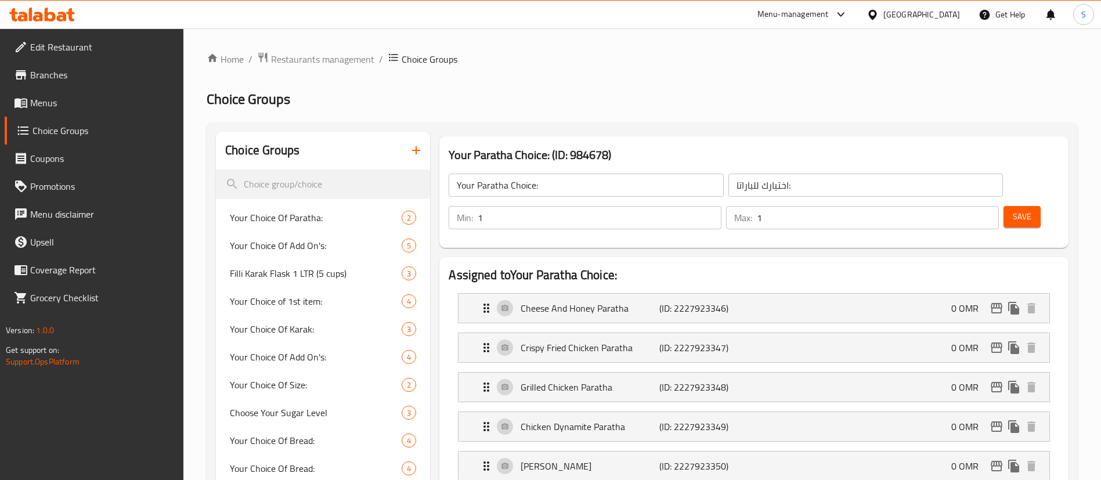
drag, startPoint x: 333, startPoint y: 62, endPoint x: 183, endPoint y: 5, distance: 159.9
click at [333, 62] on span "Restaurants management" at bounding box center [322, 59] width 103 height 14
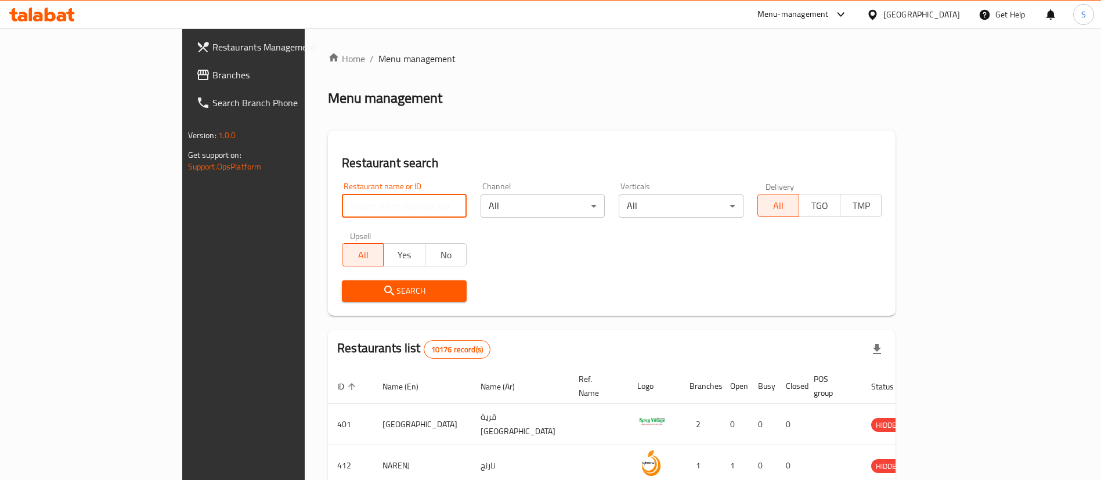
click at [370, 208] on input "search" at bounding box center [404, 205] width 125 height 23
type input "pizaza"
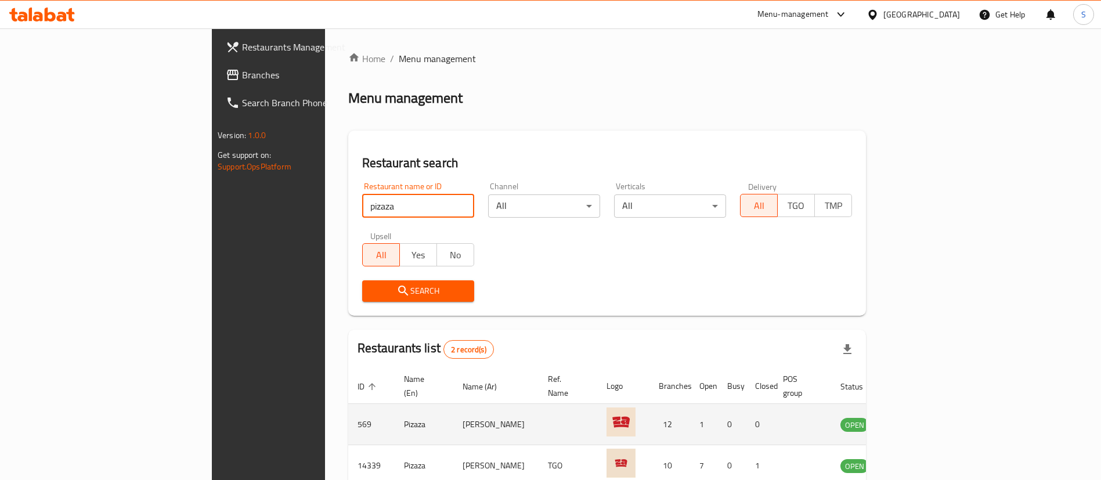
scroll to position [56, 0]
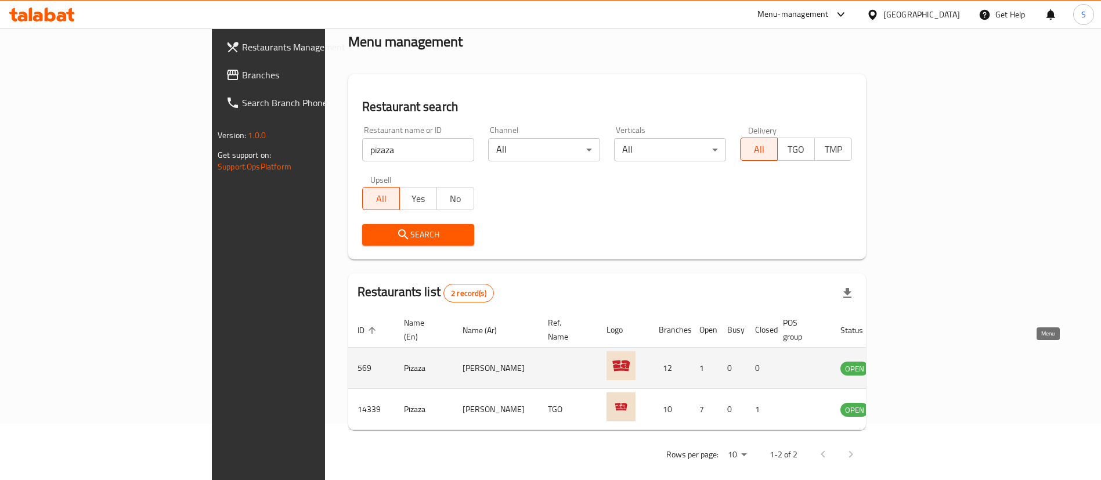
click at [915, 364] on icon "enhanced table" at bounding box center [908, 369] width 13 height 10
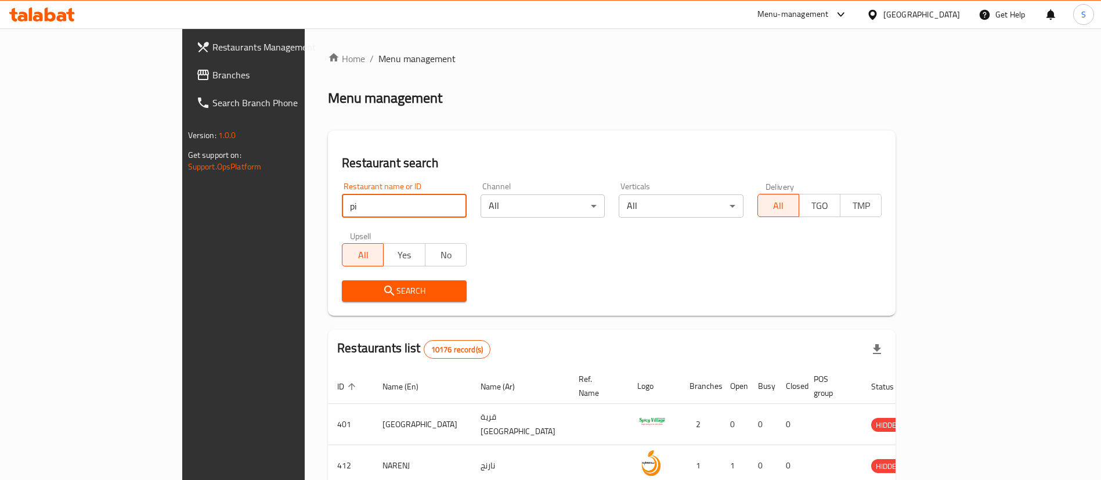
scroll to position [56, 0]
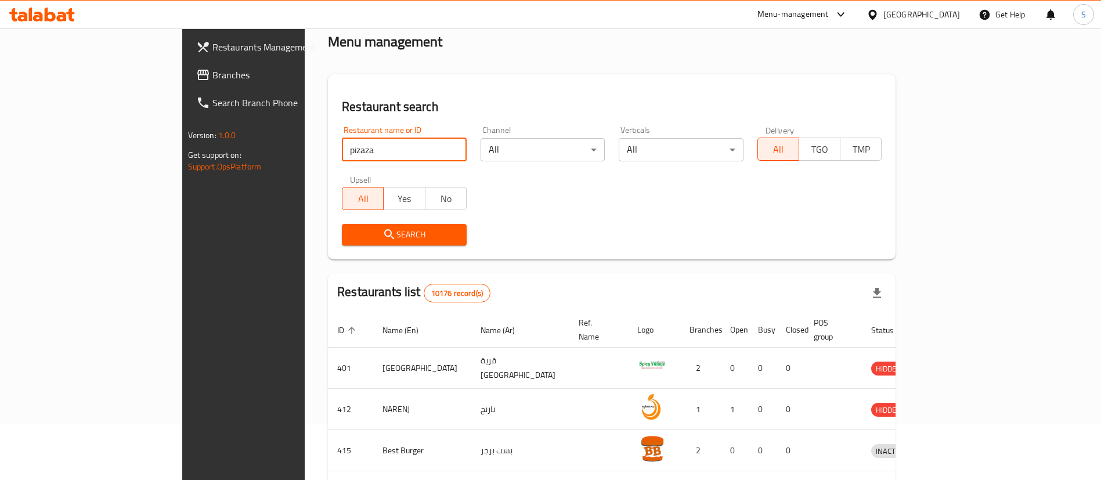
type input "pizaza"
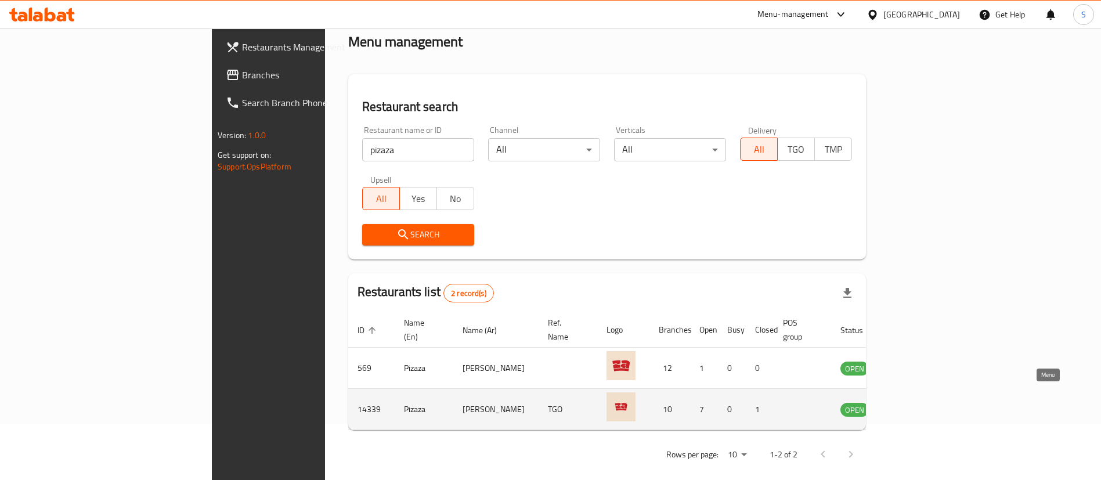
click at [915, 405] on icon "enhanced table" at bounding box center [908, 410] width 13 height 10
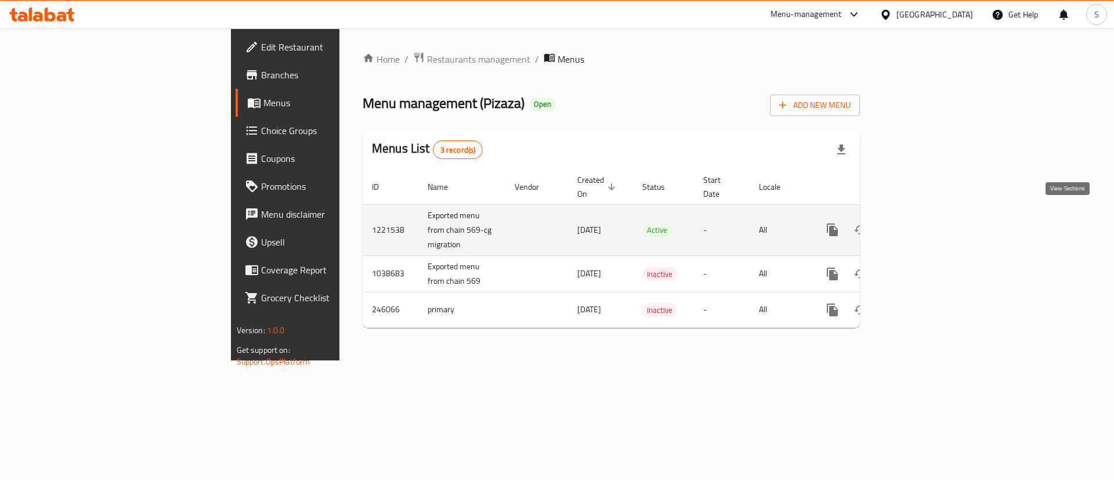
click at [922, 225] on icon "enhanced table" at bounding box center [916, 230] width 10 height 10
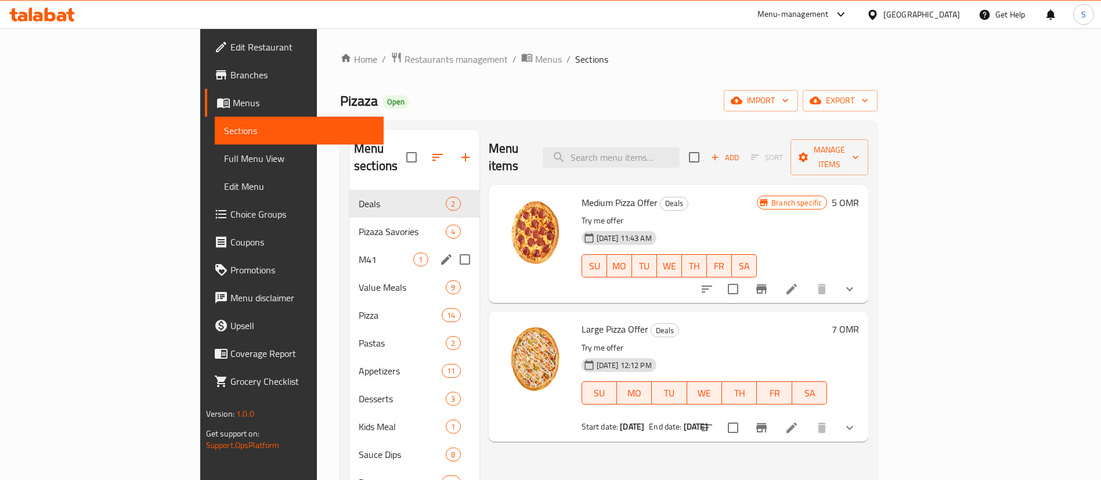
click at [349, 246] on div "M41 1" at bounding box center [414, 260] width 130 height 28
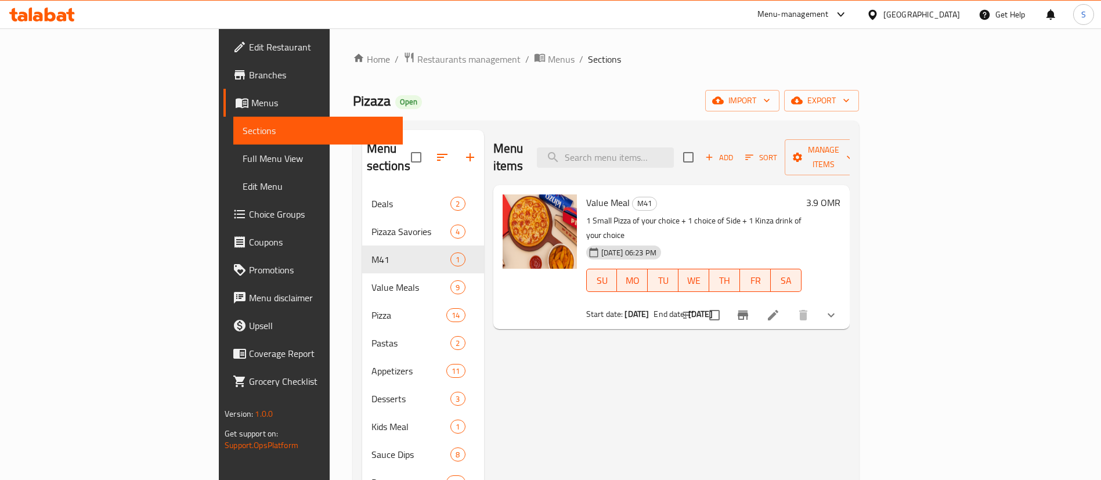
click at [416, 87] on div "Home / Restaurants management / Menus / Sections Pizaza Open import export Menu…" at bounding box center [606, 336] width 506 height 568
click at [512, 204] on icon "upload picture" at bounding box center [519, 211] width 14 height 14
click at [417, 56] on span "Restaurants management" at bounding box center [468, 59] width 103 height 14
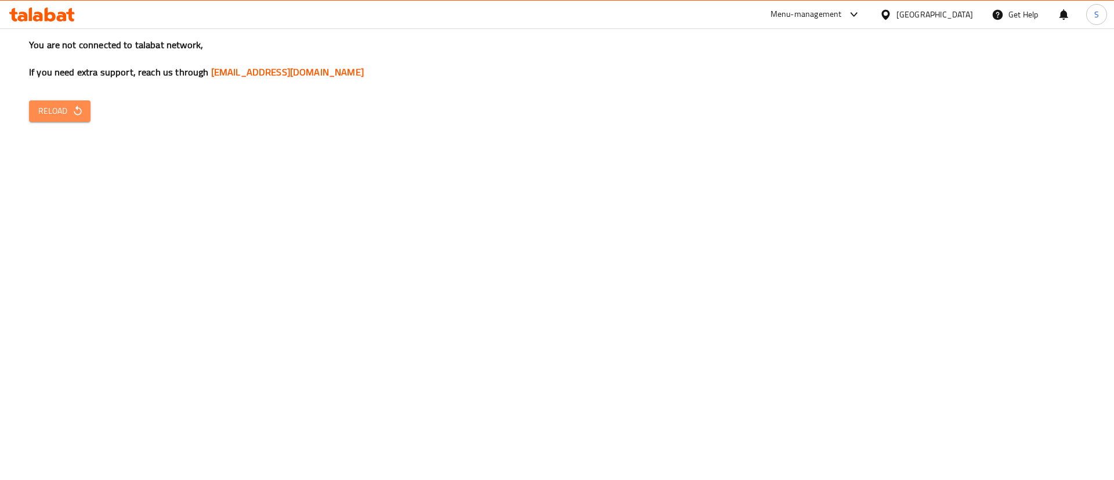
click at [88, 104] on button "Reload" at bounding box center [60, 110] width 62 height 21
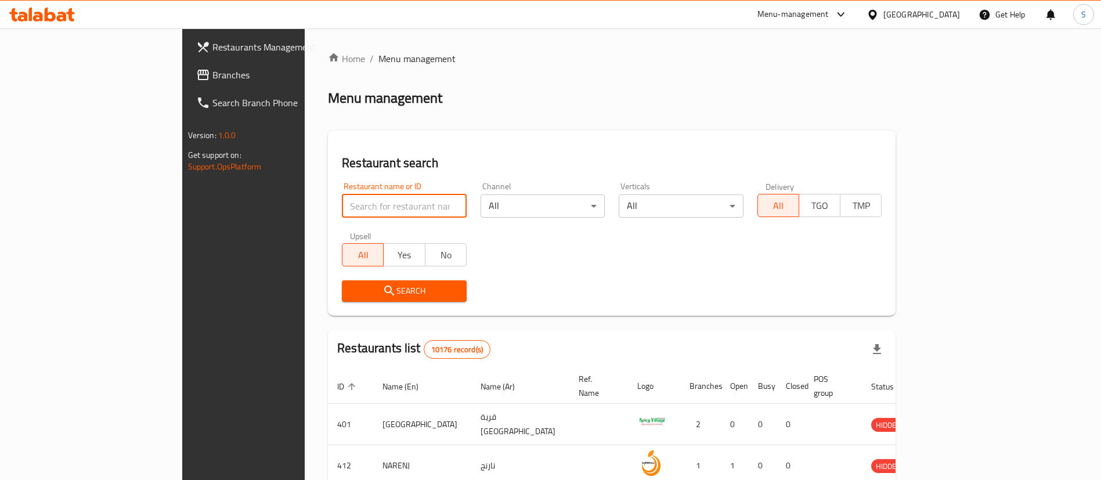
click at [342, 204] on input "search" at bounding box center [404, 205] width 125 height 23
type input "ray's"
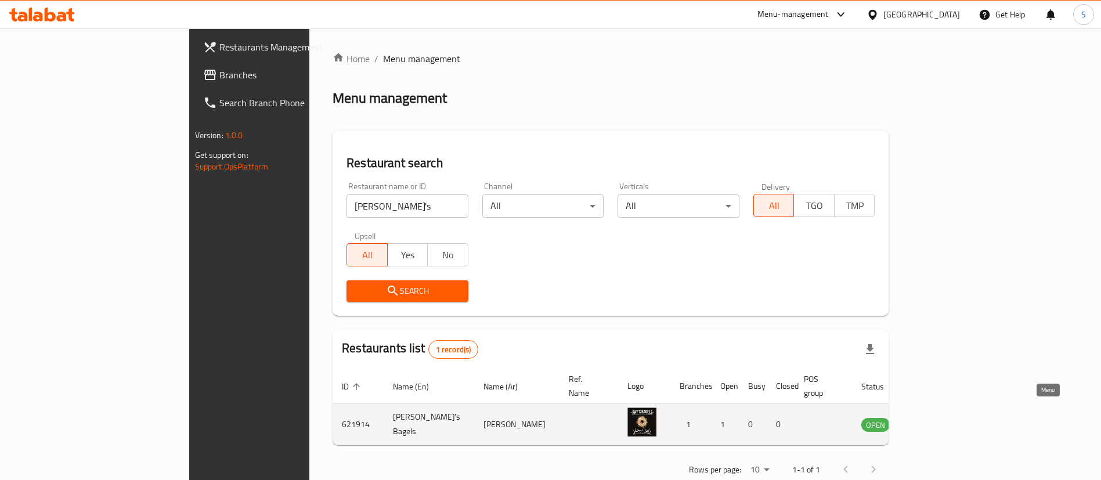
click at [936, 420] on icon "enhanced table" at bounding box center [929, 425] width 13 height 10
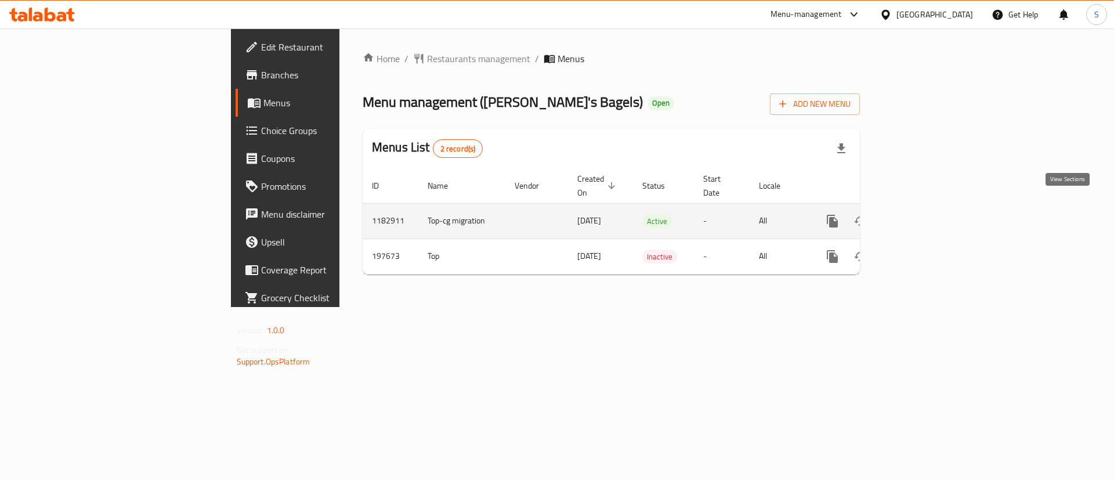
click at [923, 214] on icon "enhanced table" at bounding box center [917, 221] width 14 height 14
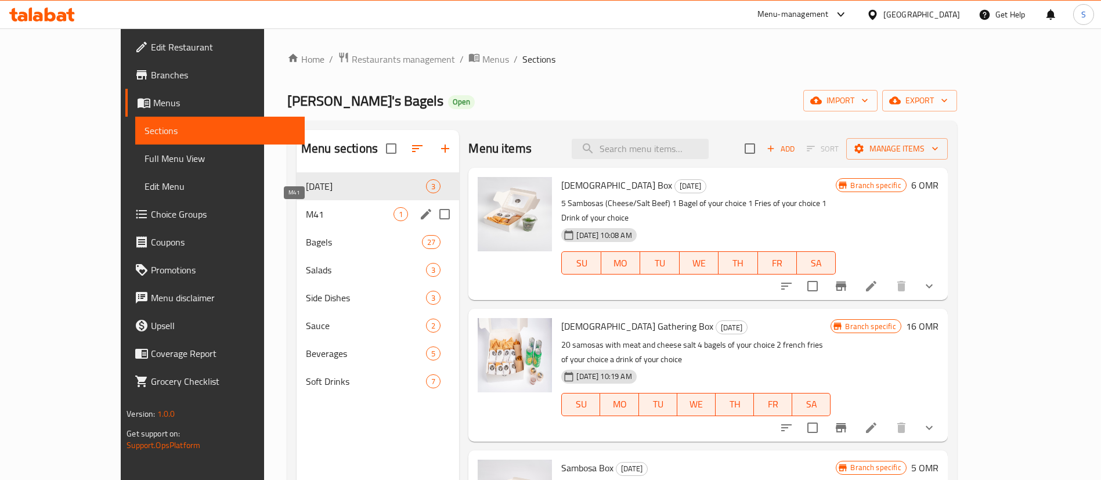
click at [306, 210] on span "M41" at bounding box center [350, 214] width 88 height 14
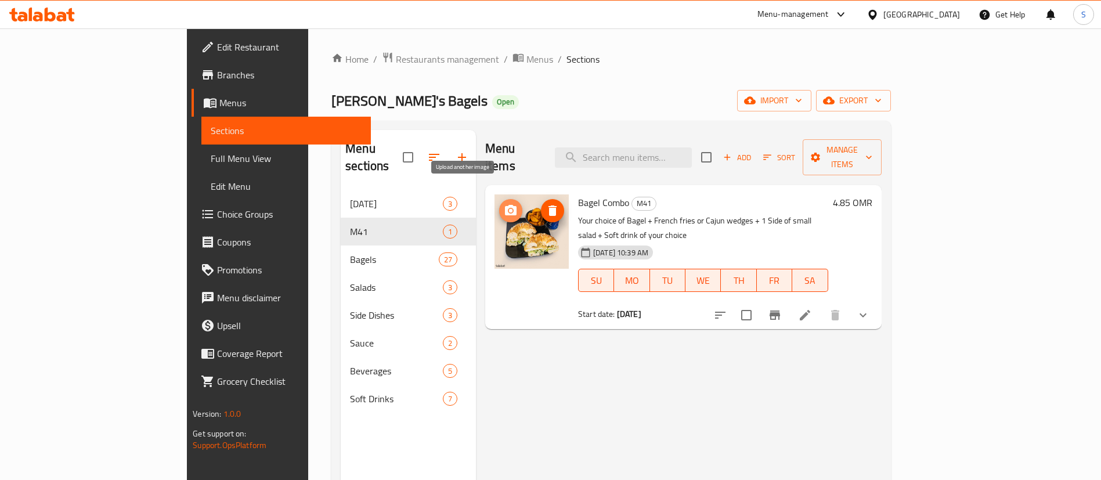
click at [505, 205] on icon "upload picture" at bounding box center [511, 210] width 12 height 10
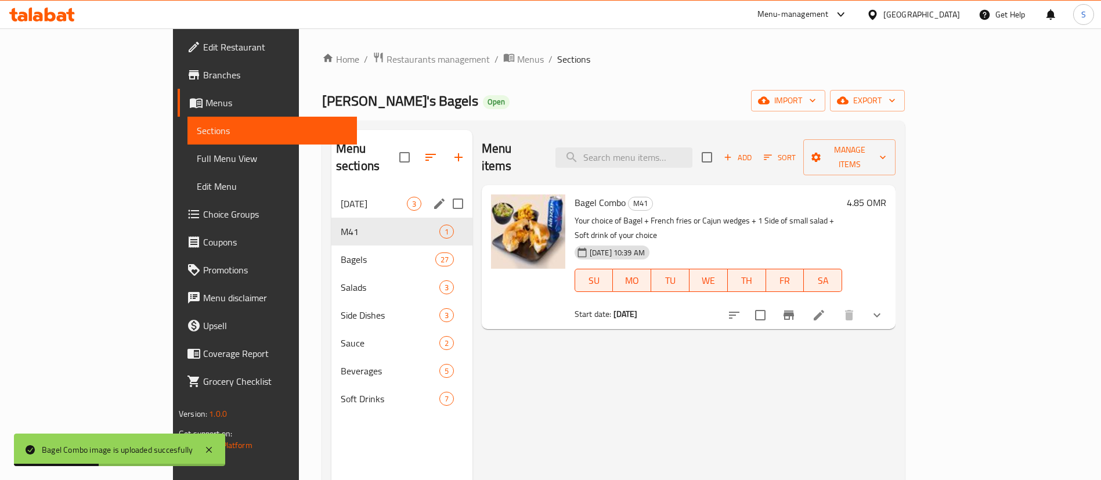
click at [331, 198] on div "Ramadan 3" at bounding box center [401, 204] width 141 height 28
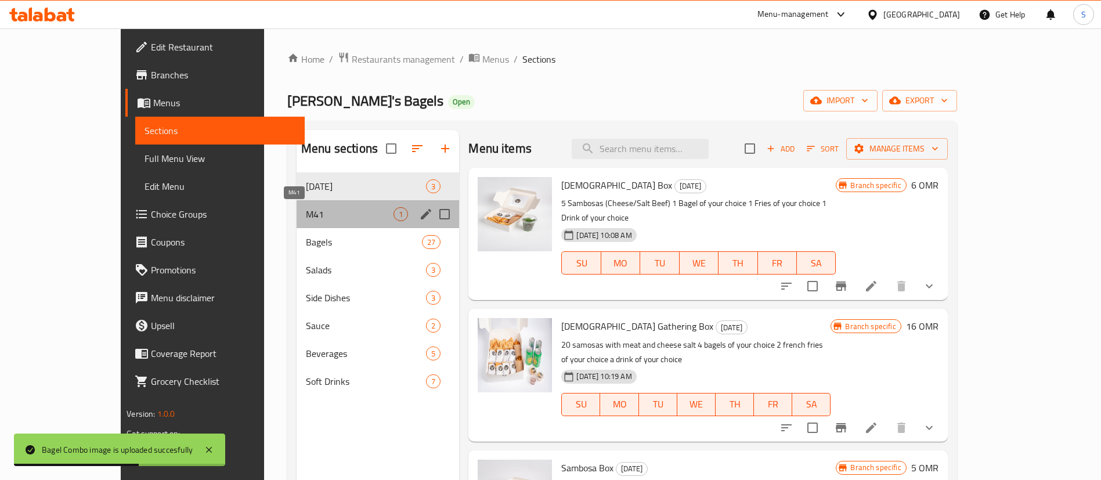
click at [306, 208] on span "M41" at bounding box center [350, 214] width 88 height 14
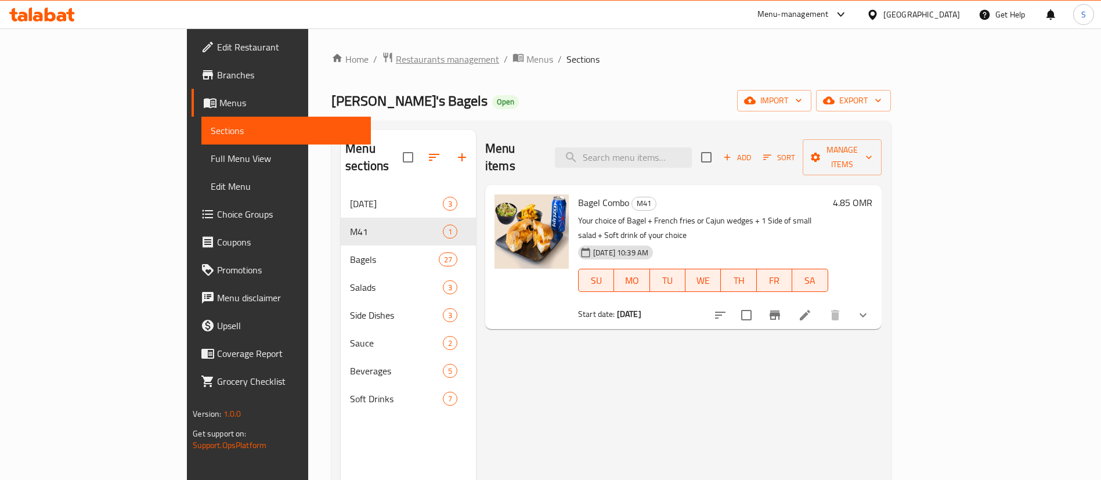
click at [396, 60] on span "Restaurants management" at bounding box center [447, 59] width 103 height 14
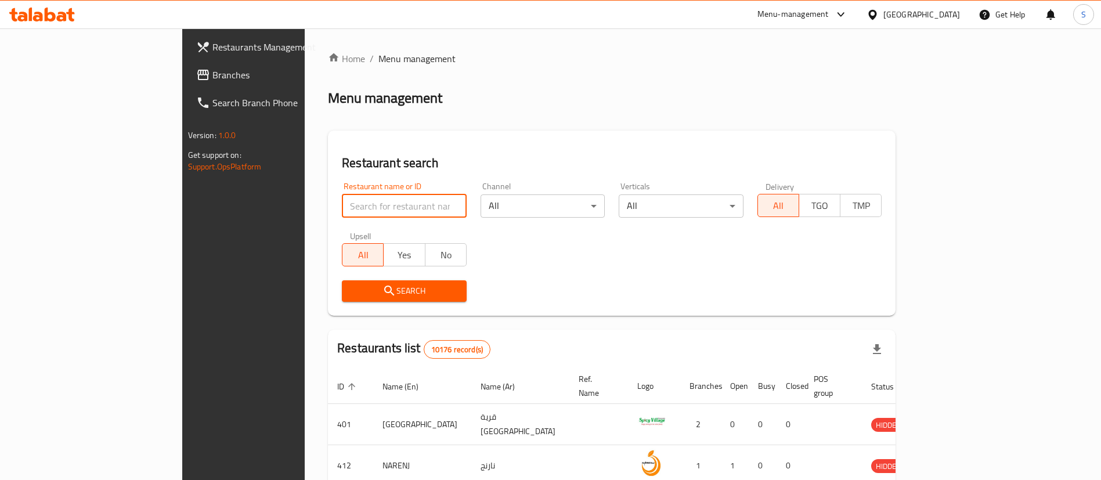
click at [342, 213] on input "search" at bounding box center [404, 205] width 125 height 23
type input "lebanese village"
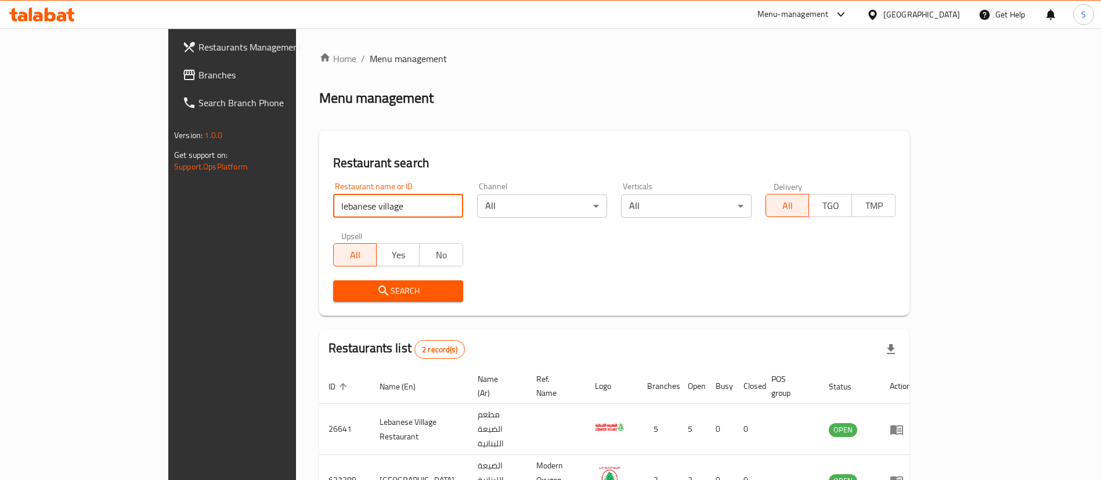
scroll to position [56, 0]
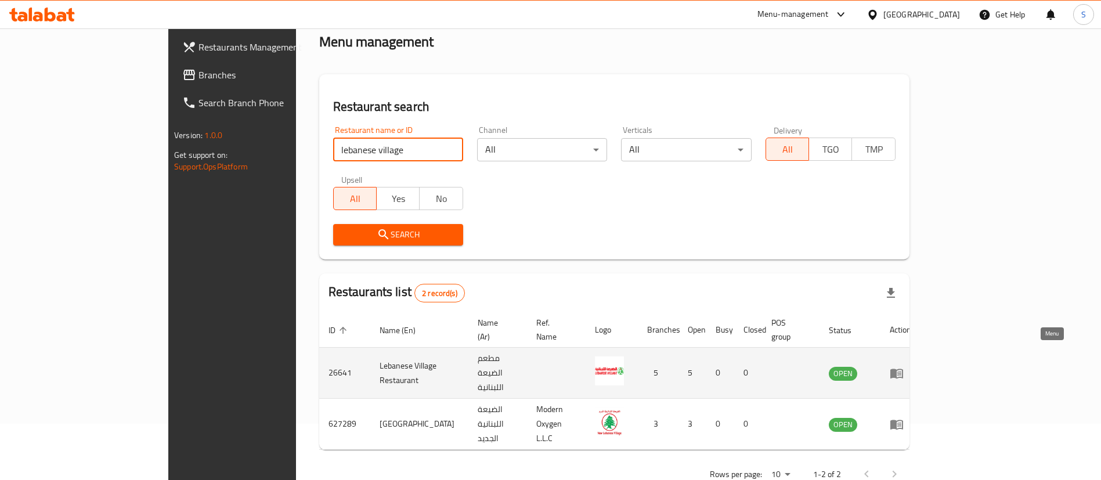
click at [904, 366] on icon "enhanced table" at bounding box center [897, 373] width 14 height 14
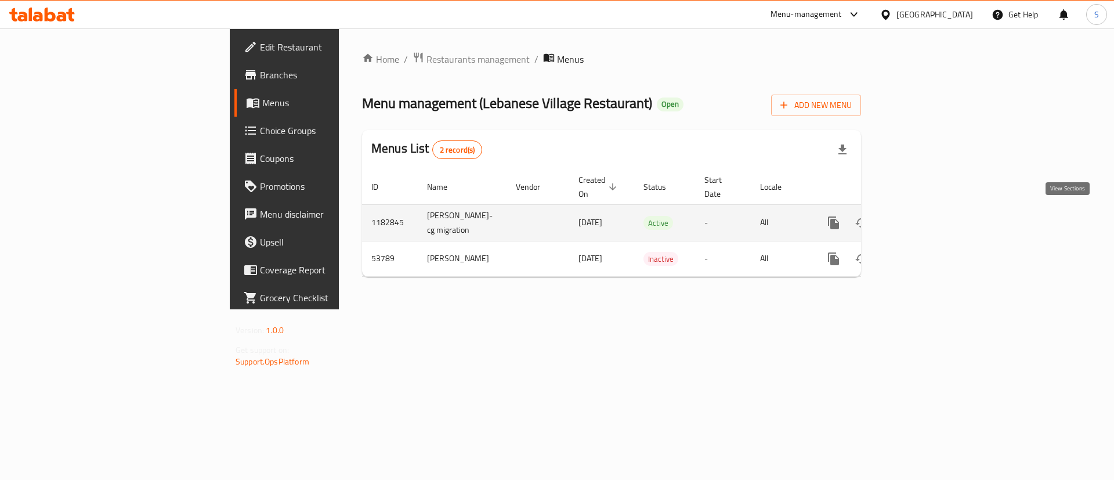
click at [925, 218] on icon "enhanced table" at bounding box center [918, 223] width 14 height 14
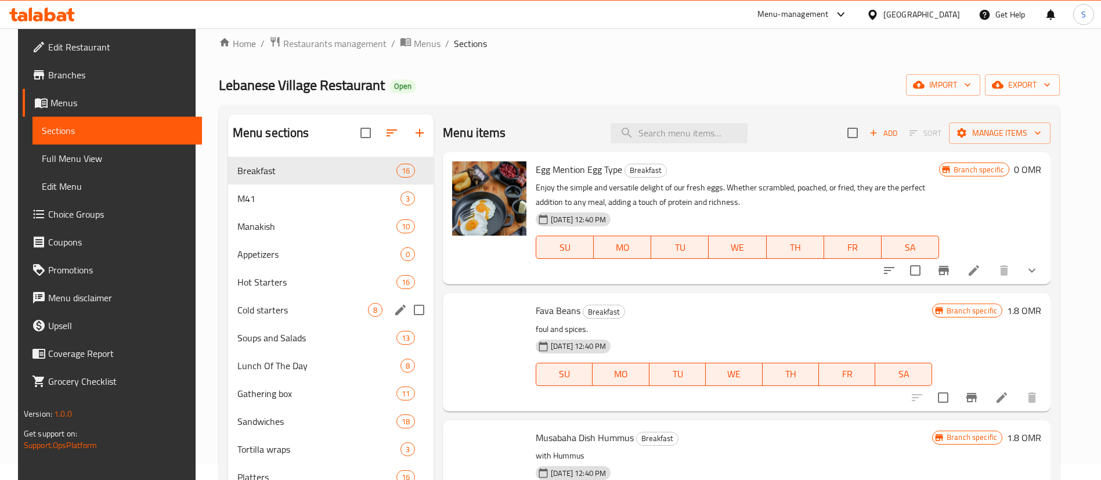
scroll to position [17, 0]
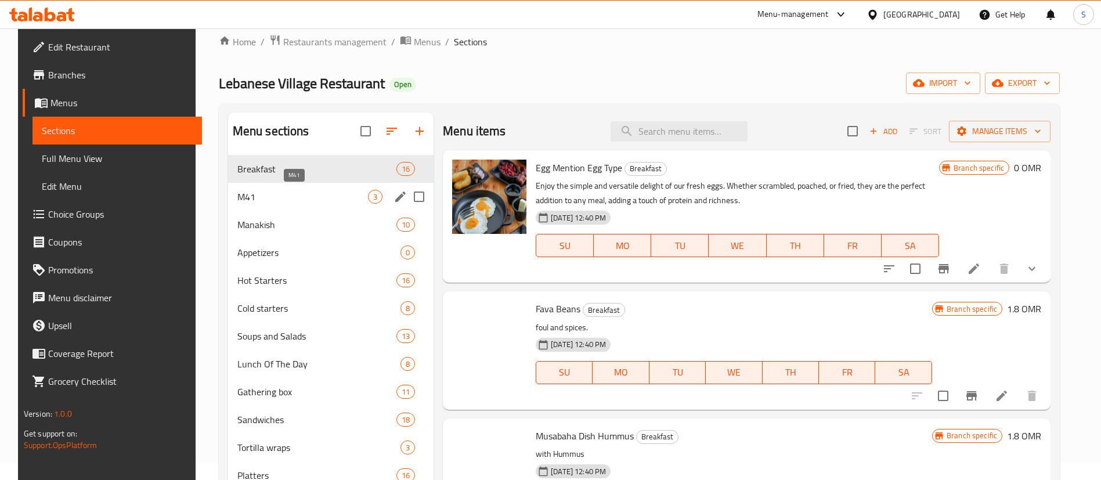
click at [284, 191] on span "M41" at bounding box center [302, 197] width 131 height 14
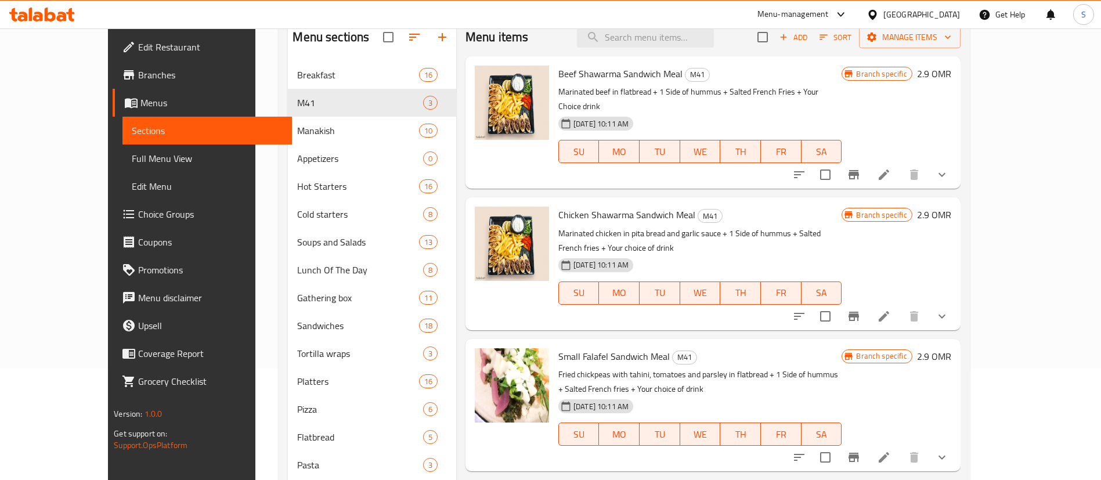
scroll to position [113, 0]
click at [485, 358] on icon "upload picture" at bounding box center [491, 363] width 12 height 10
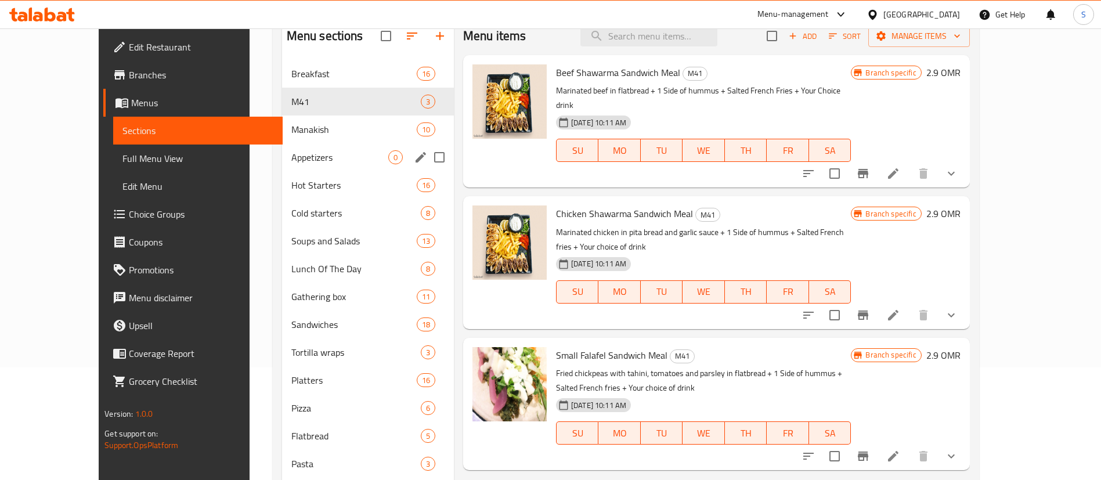
scroll to position [0, 0]
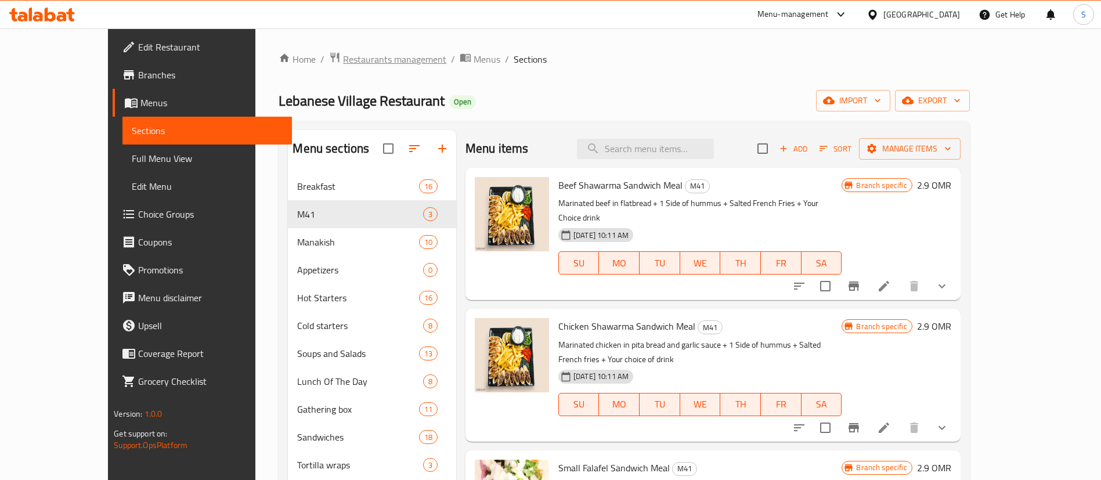
click at [343, 60] on span "Restaurants management" at bounding box center [394, 59] width 103 height 14
